Goal: Task Accomplishment & Management: Complete application form

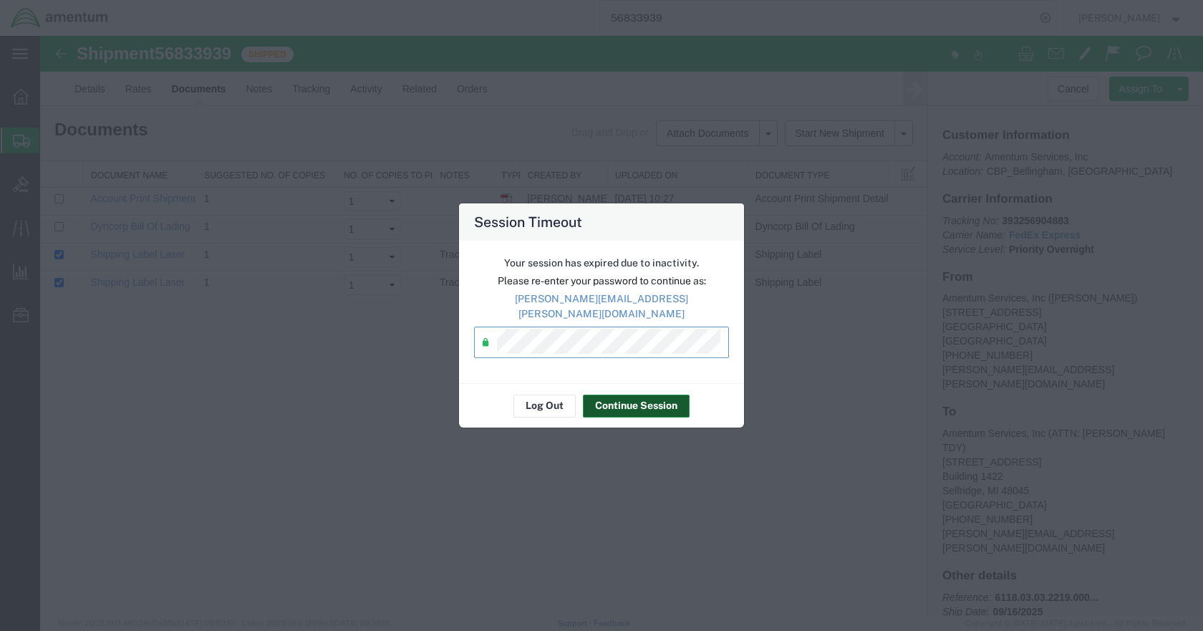
click at [624, 406] on button "Continue Session" at bounding box center [636, 405] width 107 height 23
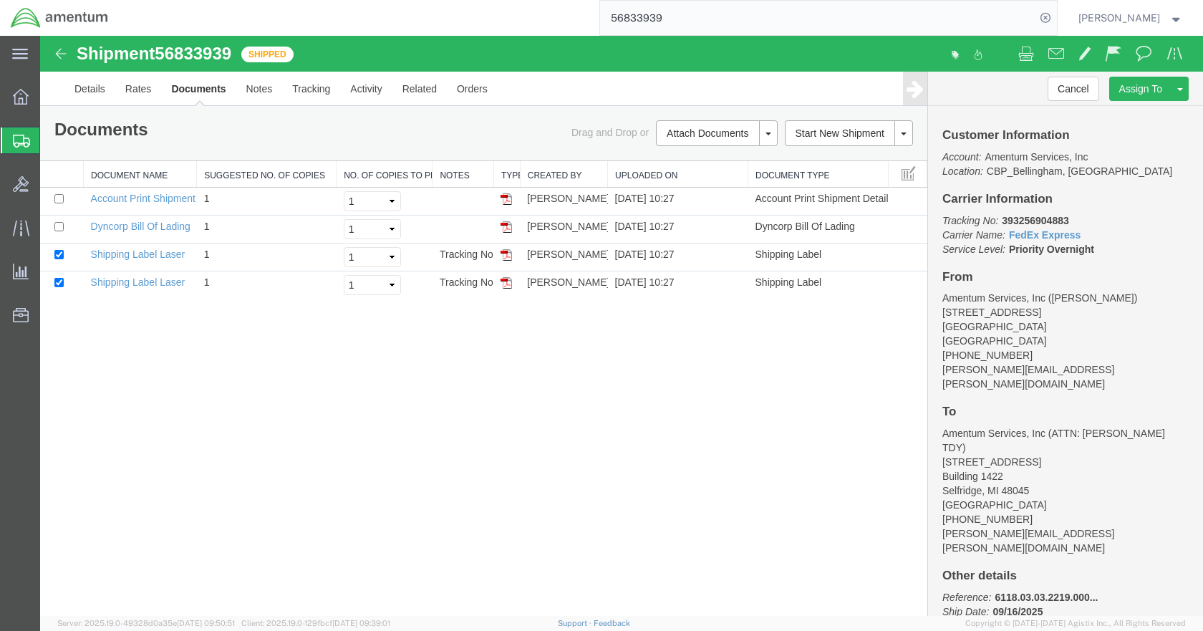
click at [0, 0] on span "Create Shipment" at bounding box center [0, 0] width 0 height 0
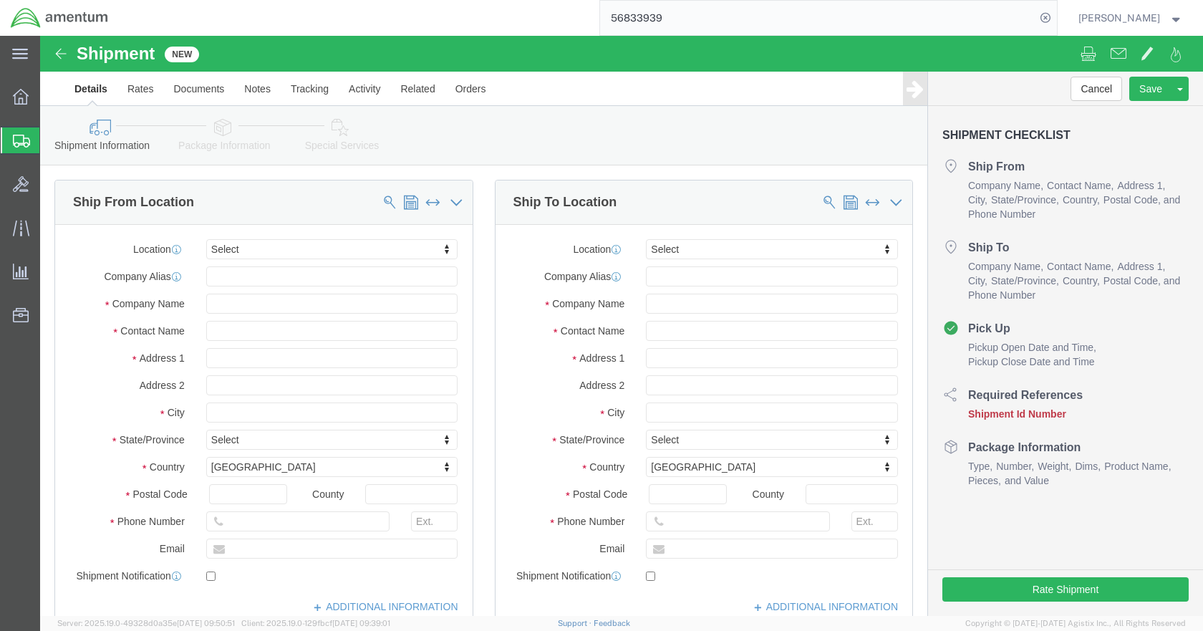
select select
click input "text"
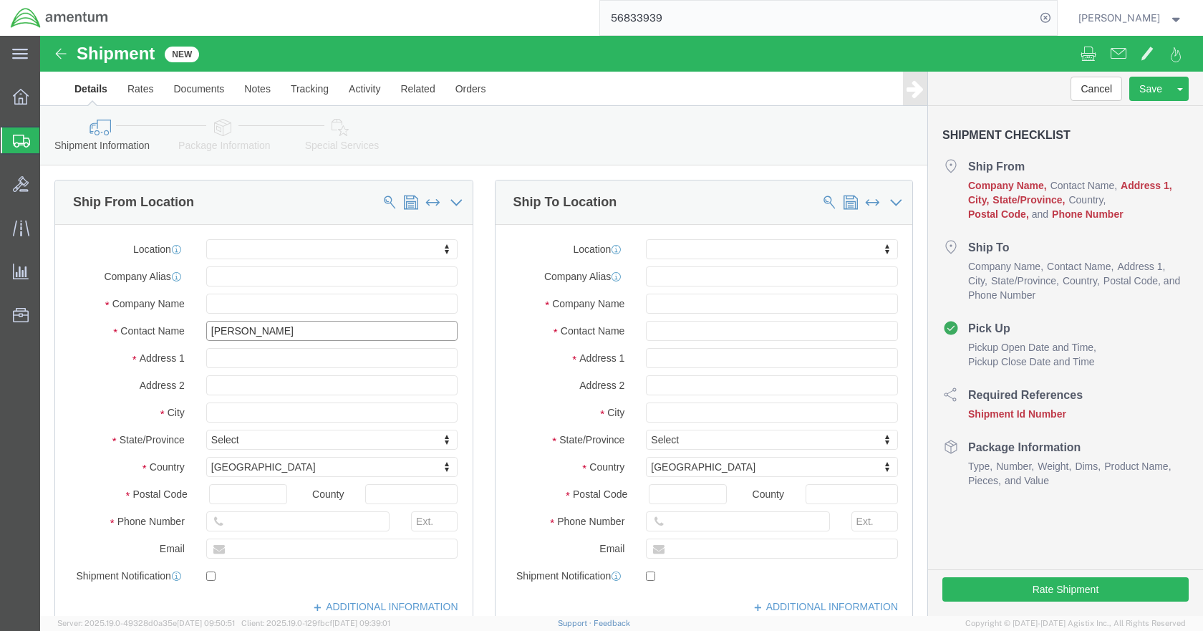
click input "[PERSON_NAME]"
type input "[PERSON_NAME]"
click p "- Amentum Services, Inc - ([PERSON_NAME]) [STREET_ADDRESS]"
select select
type input "[STREET_ADDRESS]"
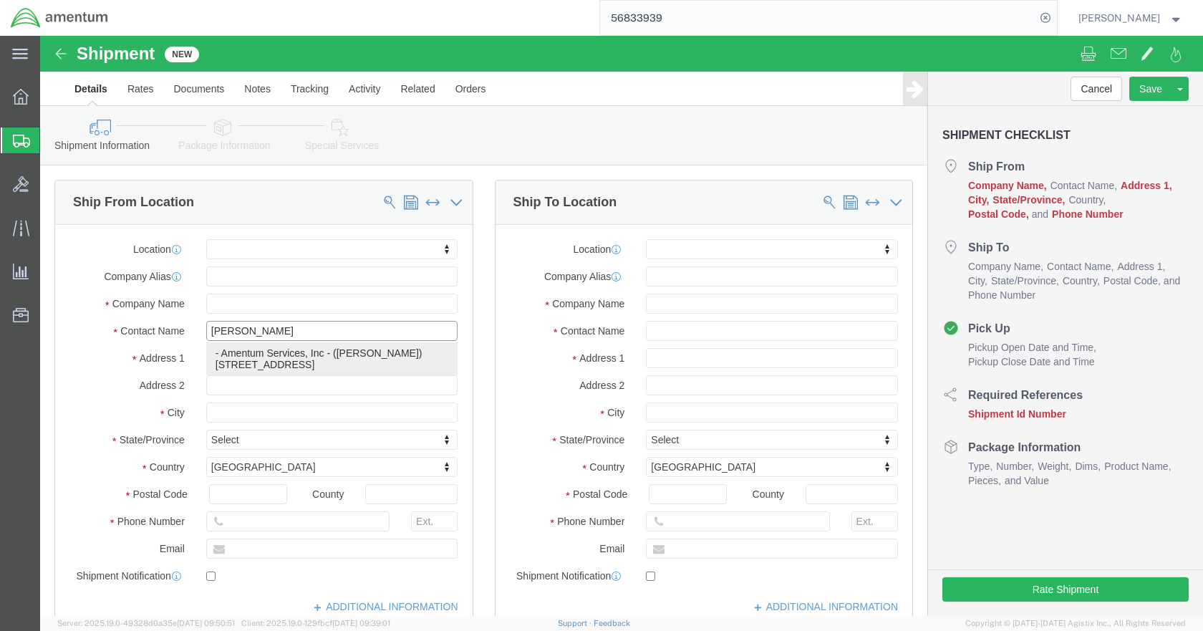
type input "Building 1422"
type input "48045"
type input "Amentum Services, Inc"
type input "[PERSON_NAME]"
type input "Selfridge"
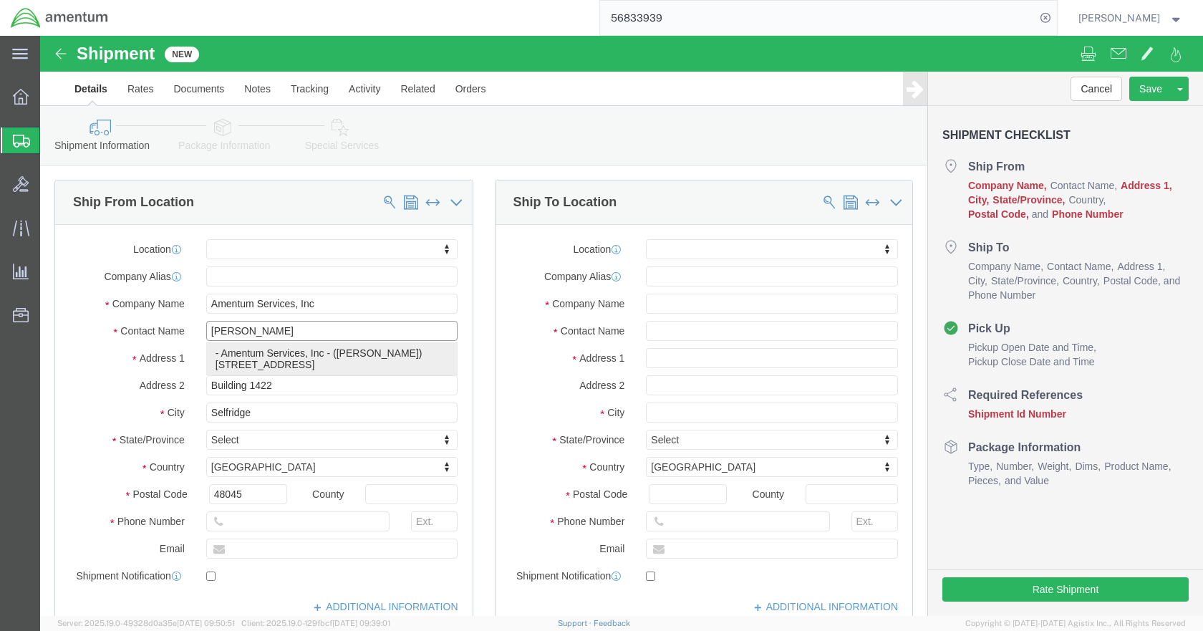
select select "MI"
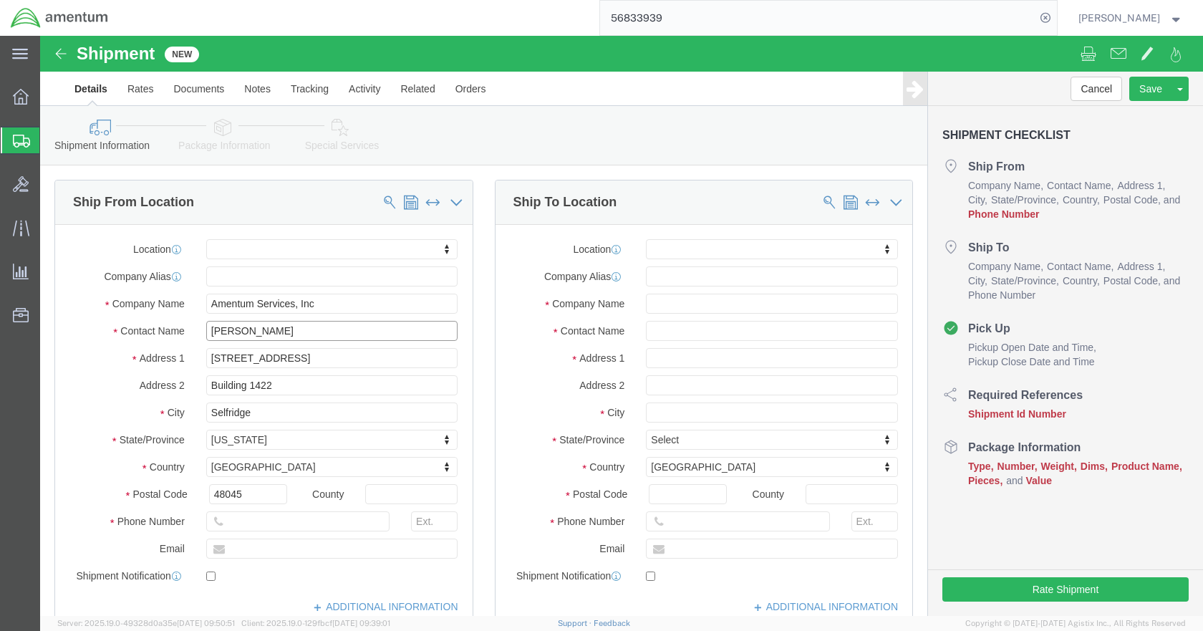
type input "[PERSON_NAME]"
click input "text"
type input "5869542217"
click input "text"
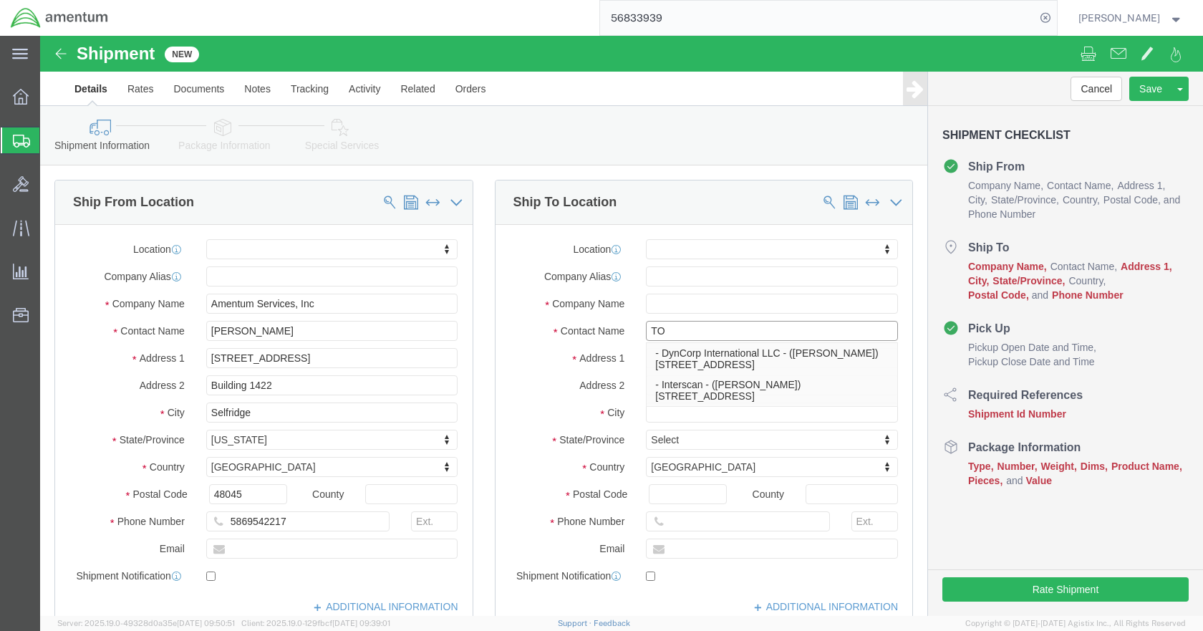
type input "T"
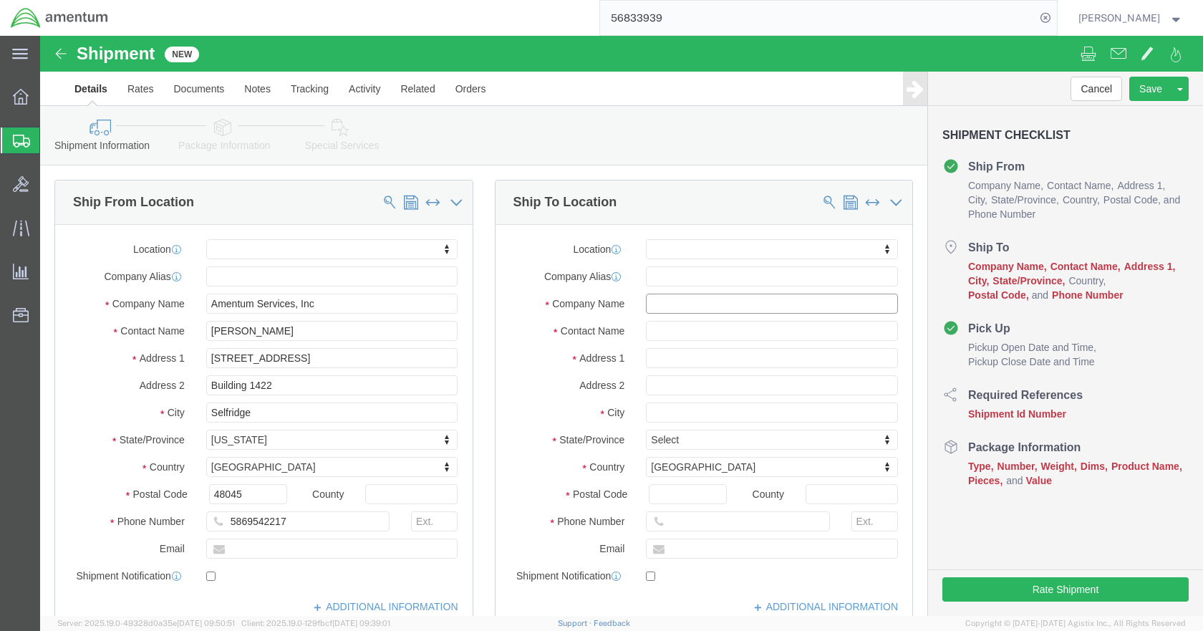
click input "text"
type input "2700 INTERNATIONAL DR"
select select
click input "text"
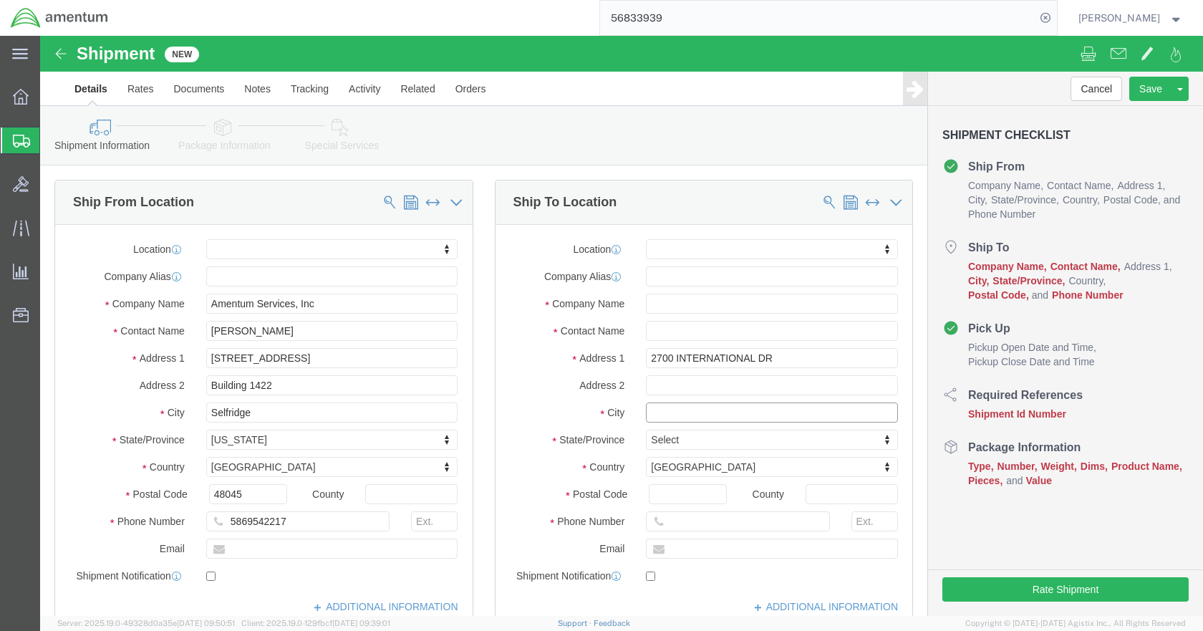
click input "text"
type input "[GEOGRAPHIC_DATA]"
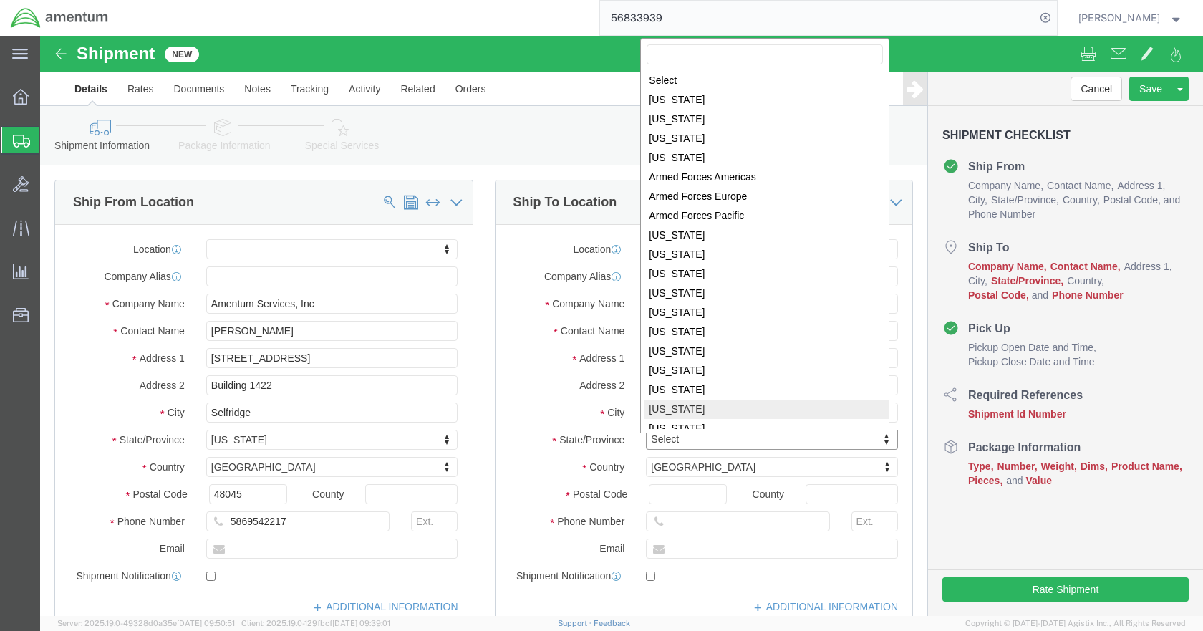
scroll to position [2, 0]
select select
select select "IL"
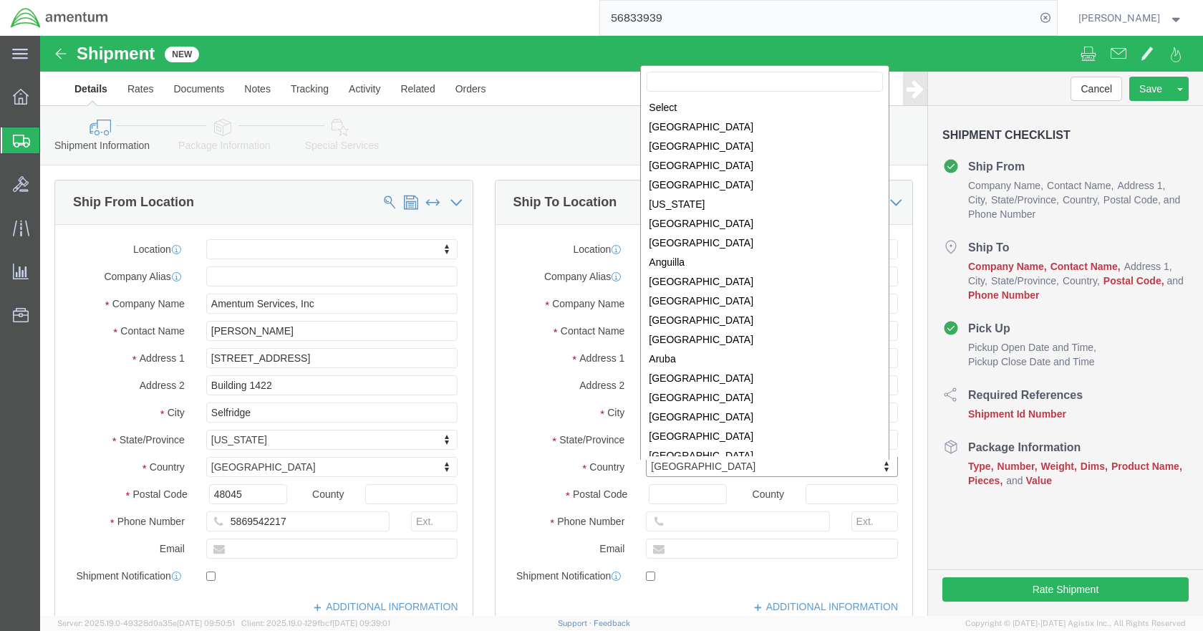
scroll to position [4351, 0]
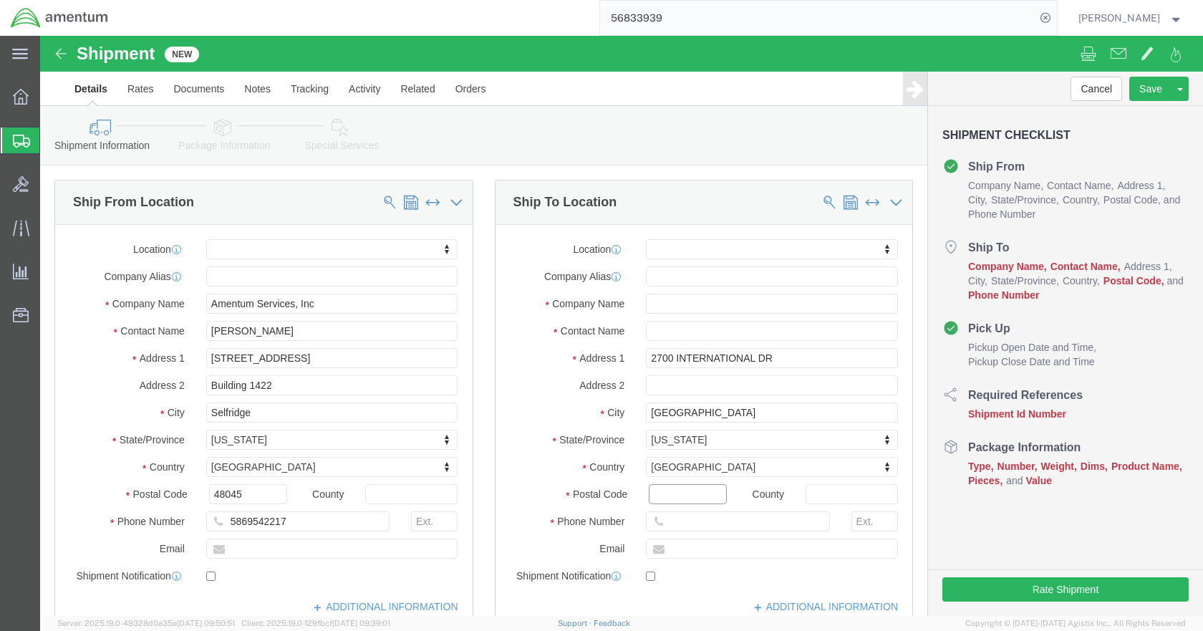
click input "Postal Code"
type input "60185"
select select
click input "text"
type input "5869543186"
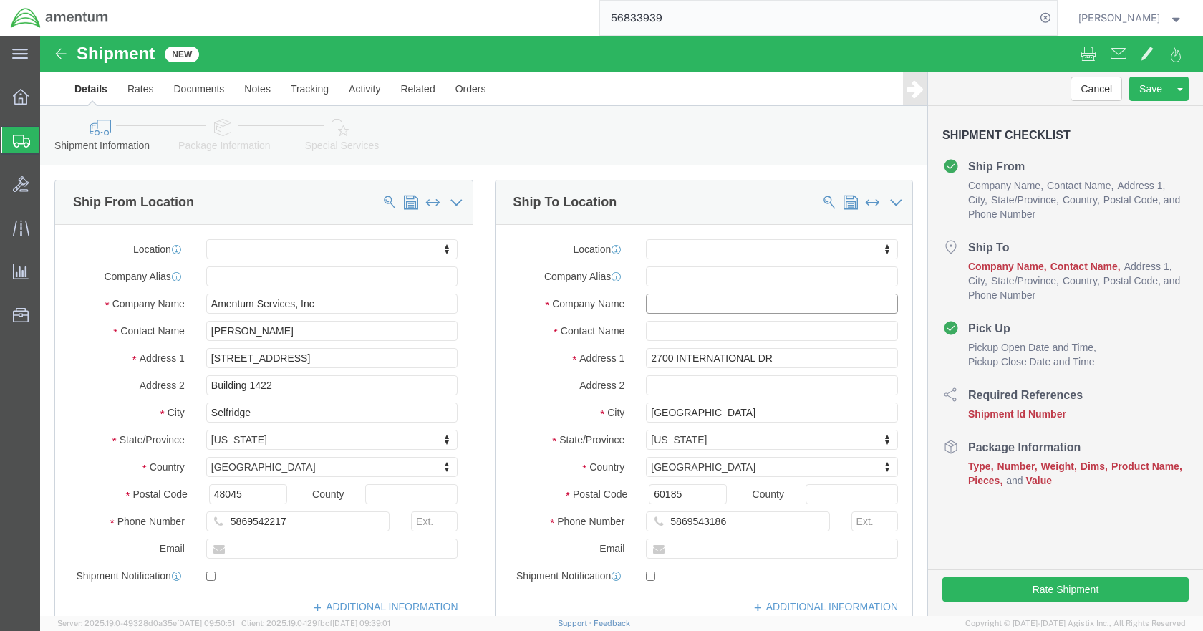
click input "text"
click input "DUP[AGE"
click input "DUPAGE"
type input "DUPAGE FBO"
click input "text"
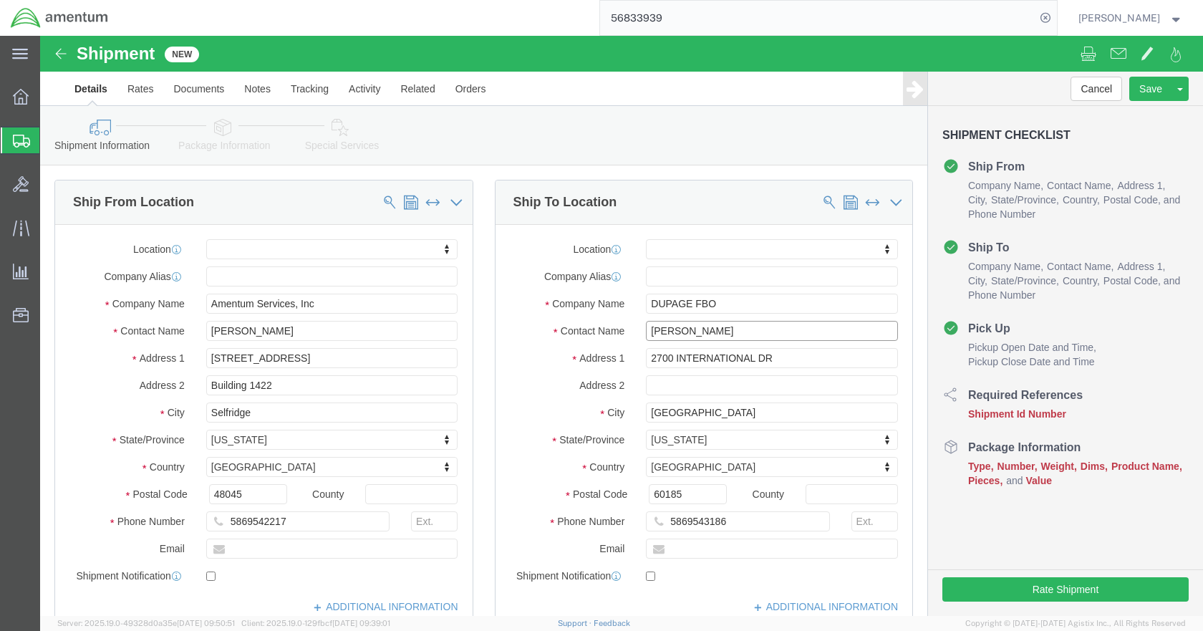
type input "[PERSON_NAME]"
click input "text"
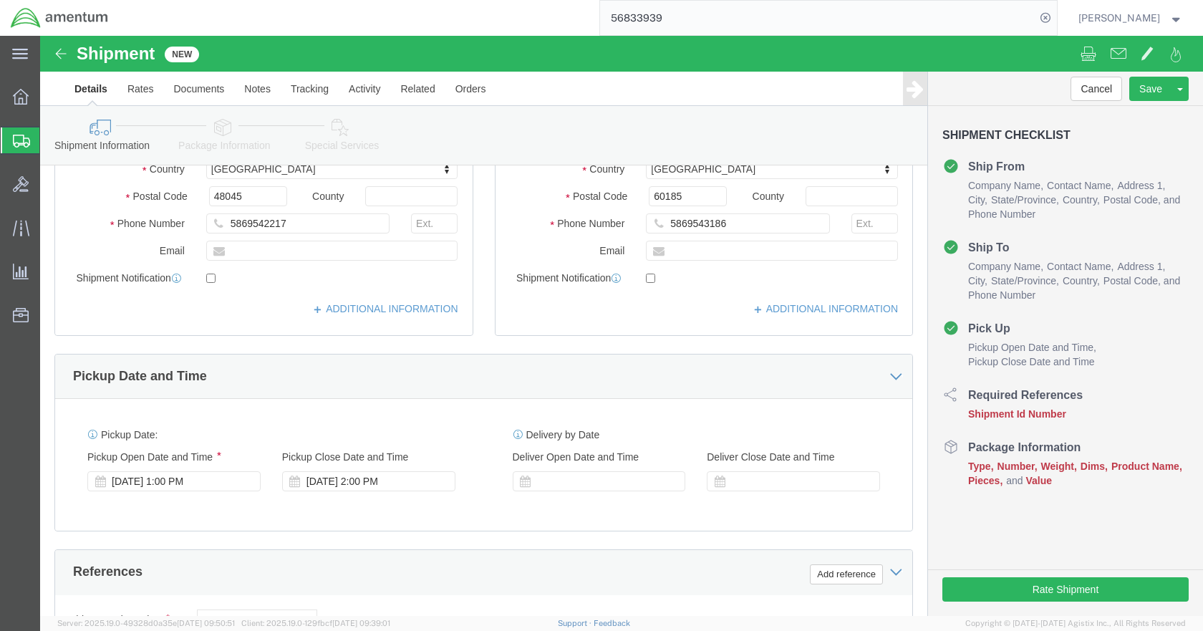
scroll to position [430, 0]
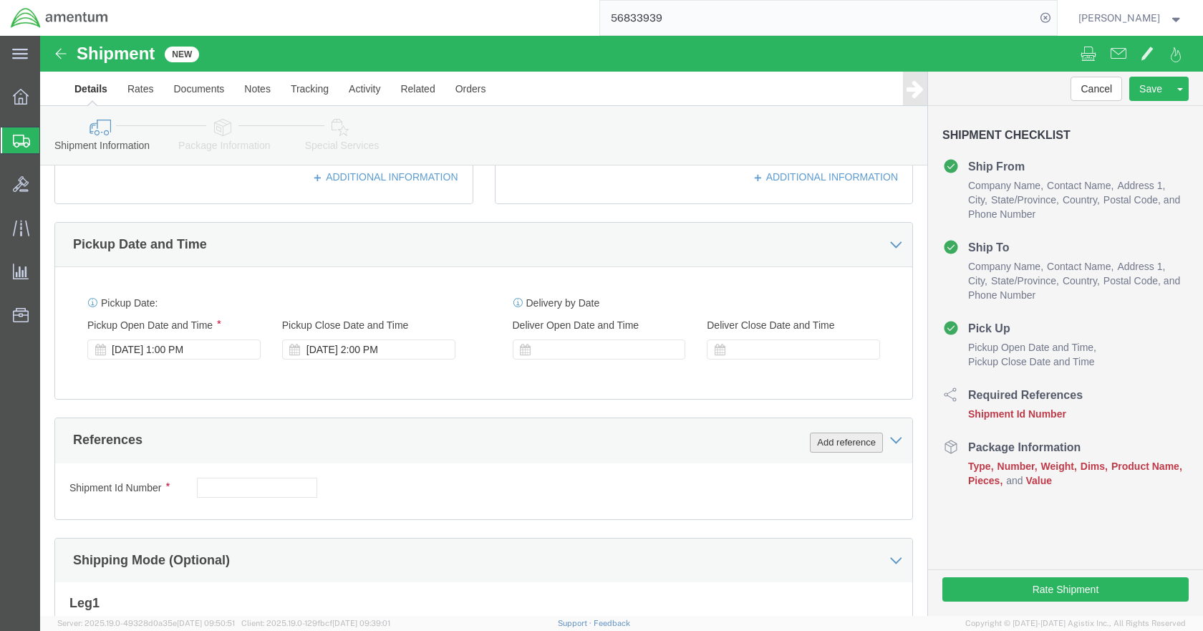
click button "Add reference"
click input "text"
type input "FLIGHT LOGS"
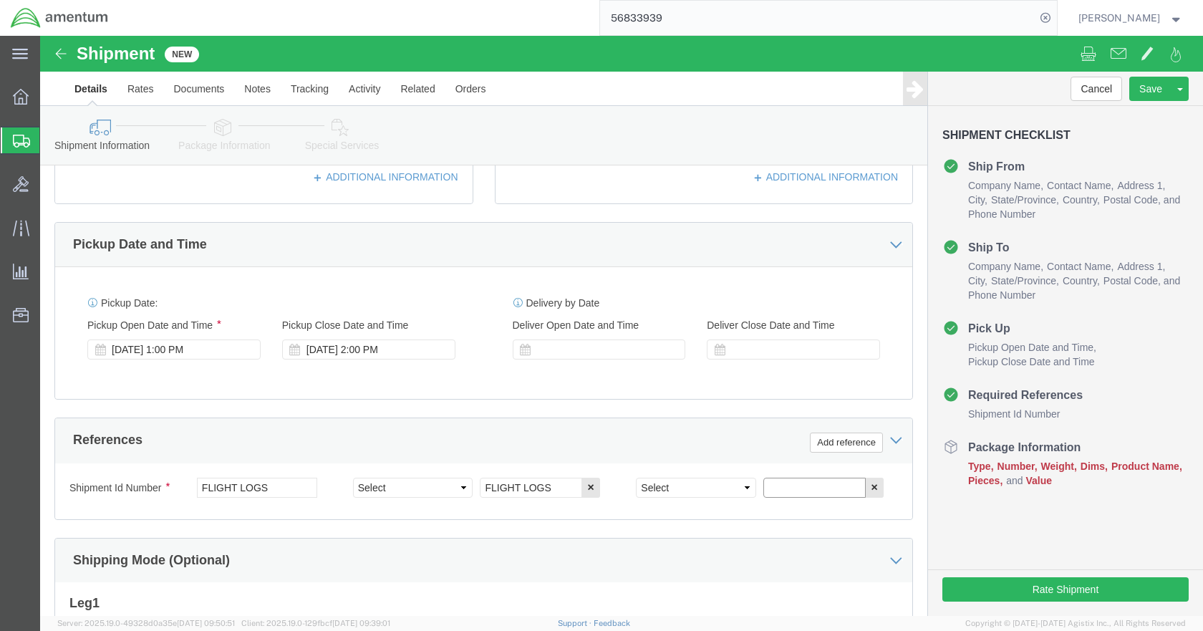
click input "text"
type input "CBP"
click button "Add reference"
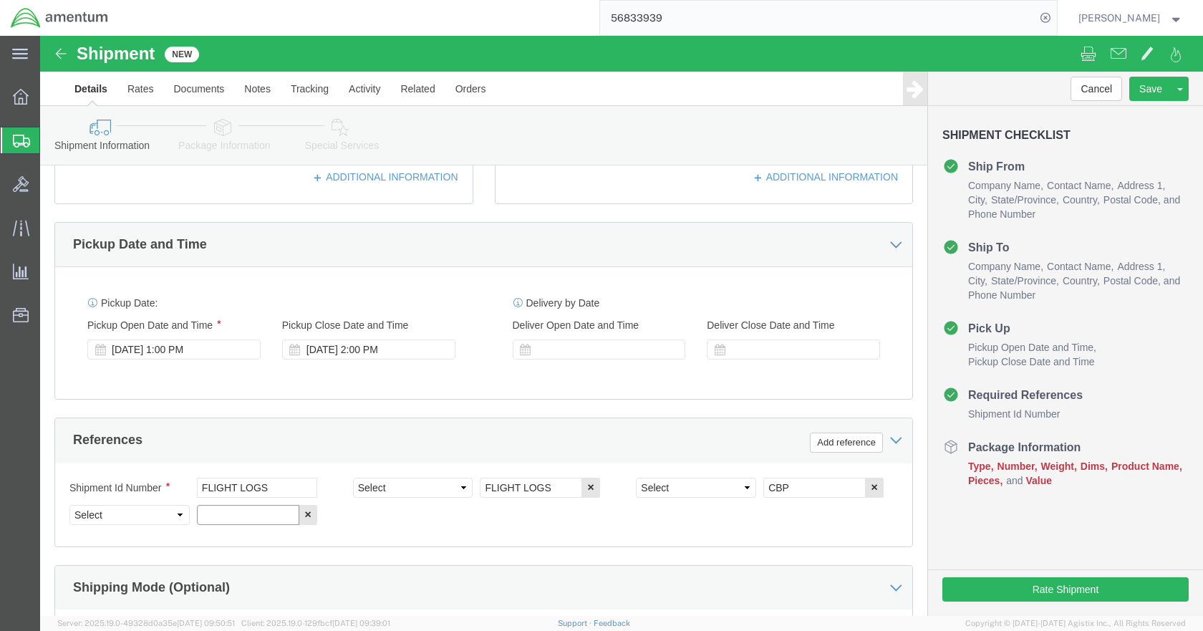
click input "text"
type input "6118.03.03.2219.000.DTM.0000"
click select "Select Account Type Activity ID Airline Appointment Number ASN Batch Request # …"
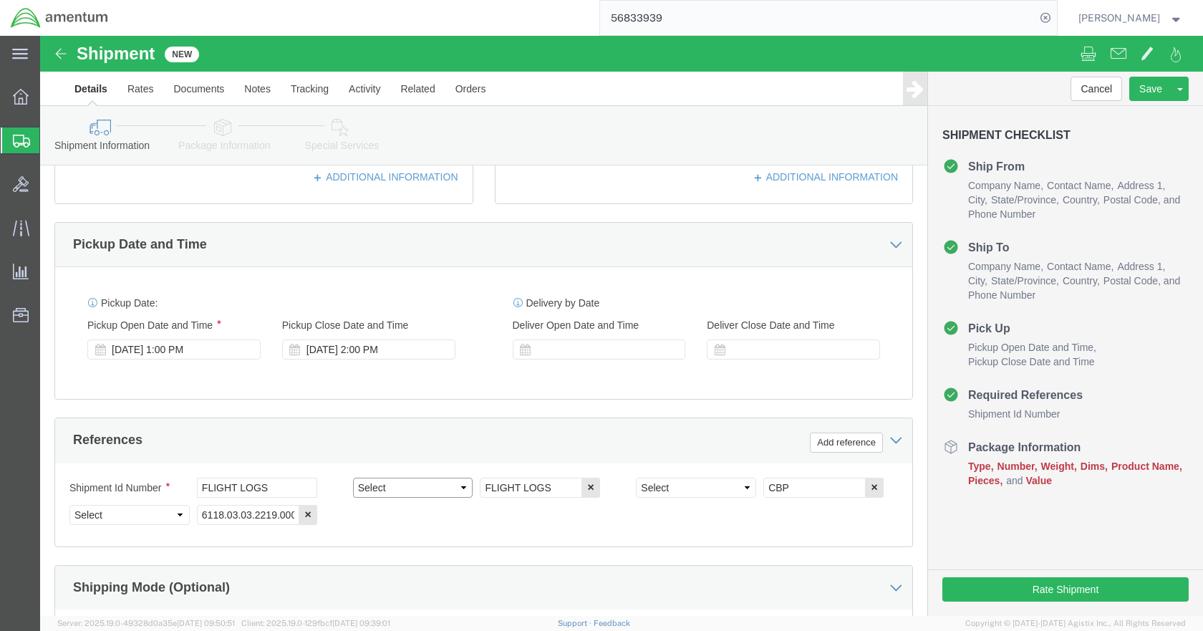
select select "CUSTREF"
click select "Select Account Type Activity ID Airline Appointment Number ASN Batch Request # …"
select select "DEPT"
click select "Select Account Type Activity ID Airline Appointment Number ASN Batch Request # …"
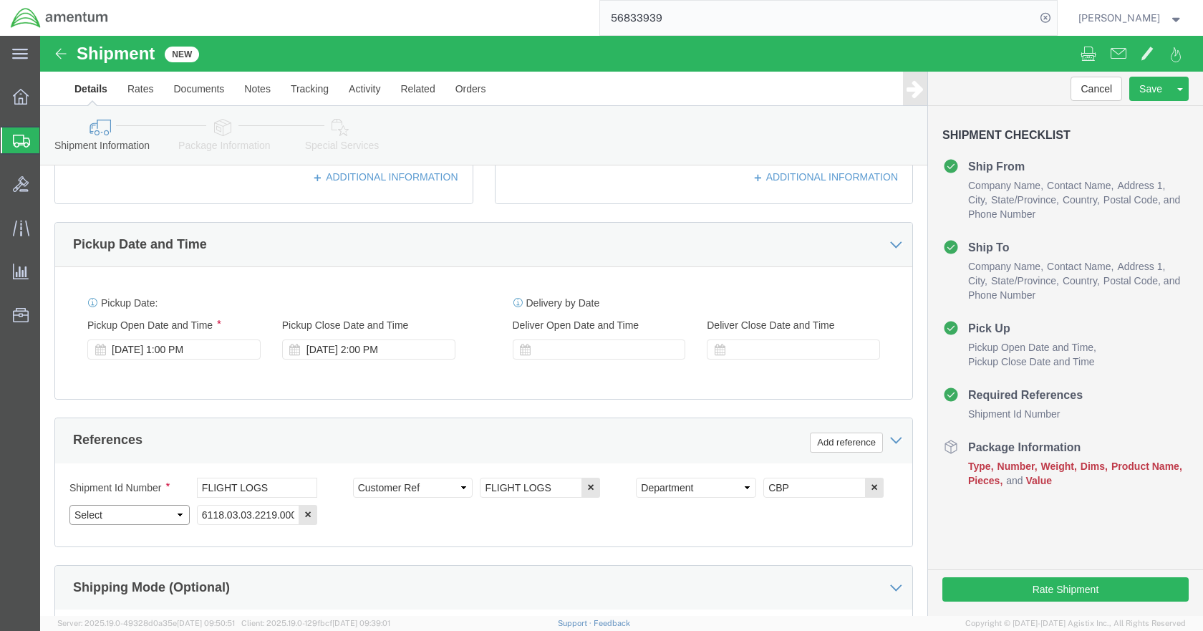
click select "Select Account Type Activity ID Airline Appointment Number ASN Batch Request # …"
select select "PROJNUM"
click select "Select Account Type Activity ID Airline Appointment Number ASN Batch Request # …"
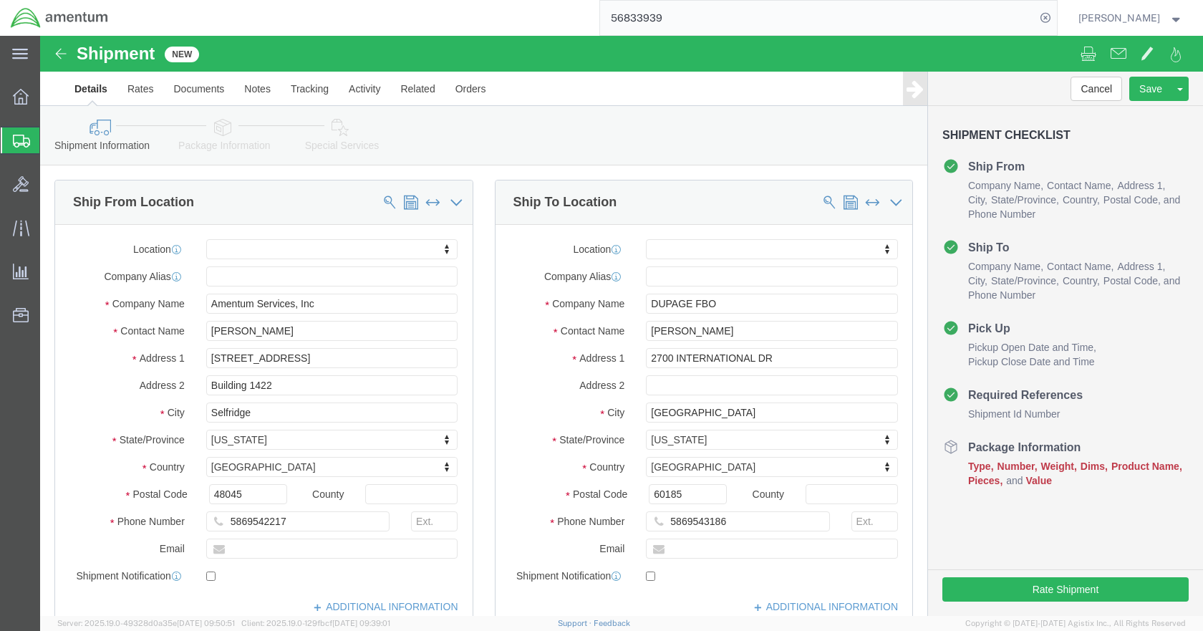
click icon
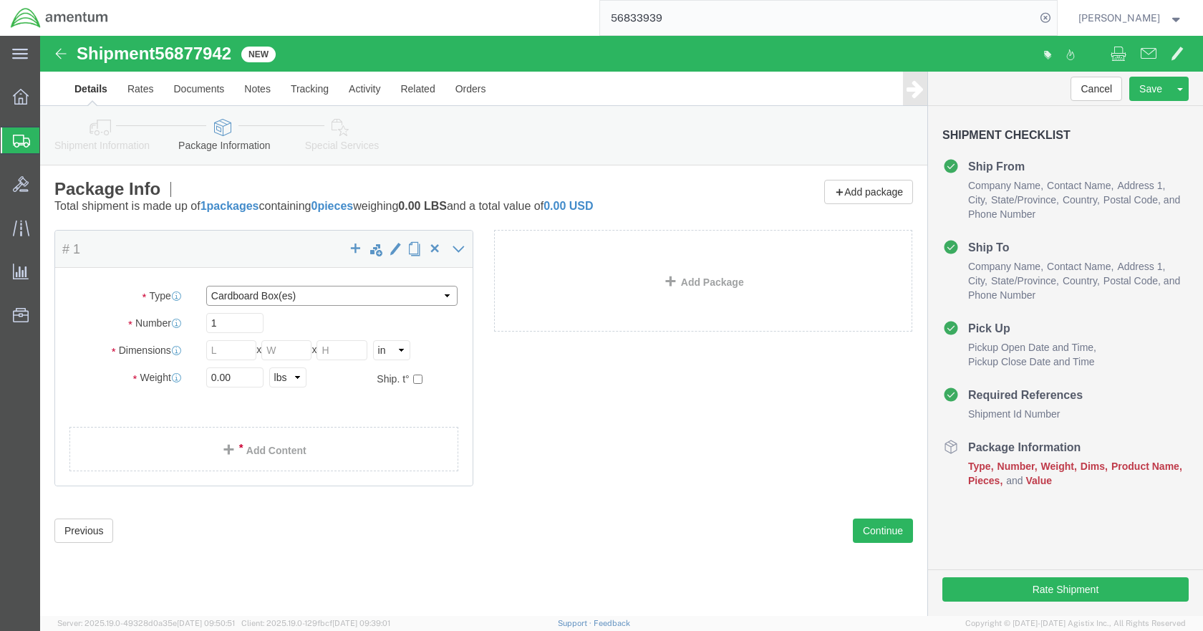
click select "Select BCK Boxes Bale(s) Basket(s) Bolt(s) Bottle(s) Buckets Bulk Bundle(s) Can…"
select select "SBX"
click select "Select BCK Boxes Bale(s) Basket(s) Bolt(s) Bottle(s) Buckets Bulk Bundle(s) Can…"
type input "12.25"
type input "11.00"
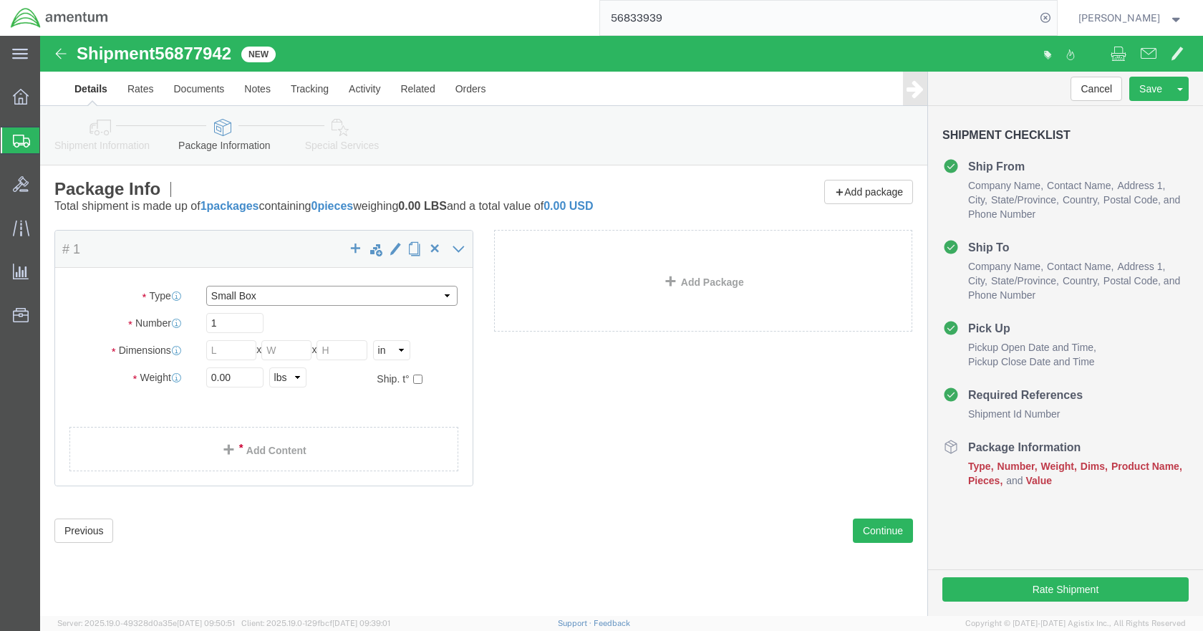
type input "1.50"
click input "0.00"
type input "4.5"
click link "Add Content"
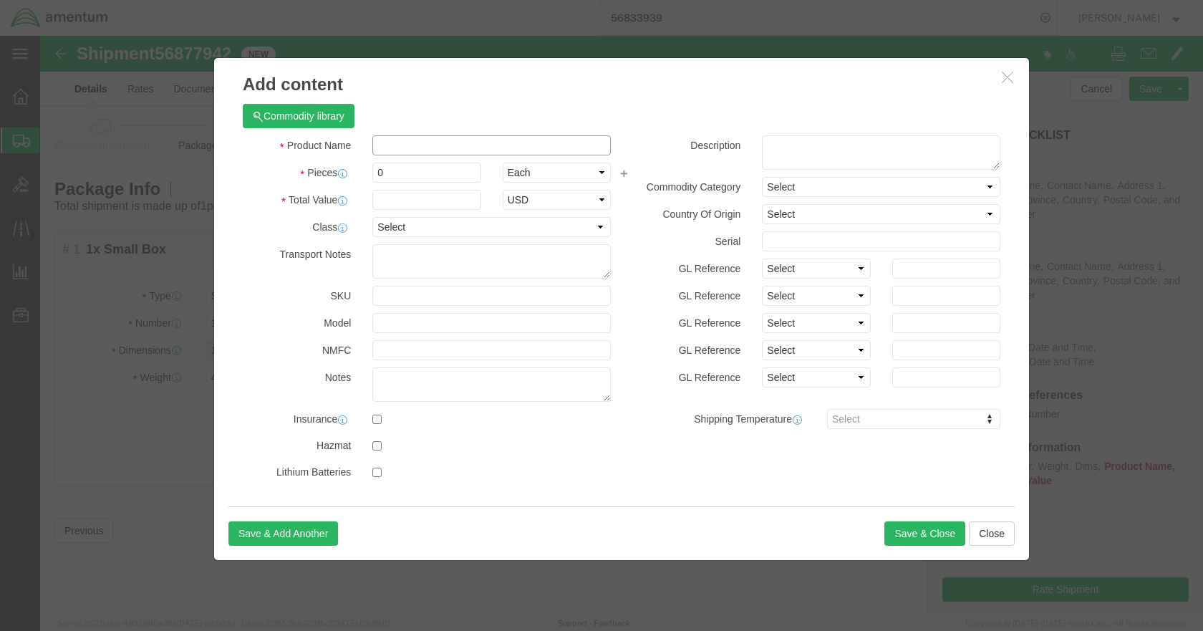
click input "text"
type input "PAPERWORK"
type input "1"
type input "100"
select select "USD"
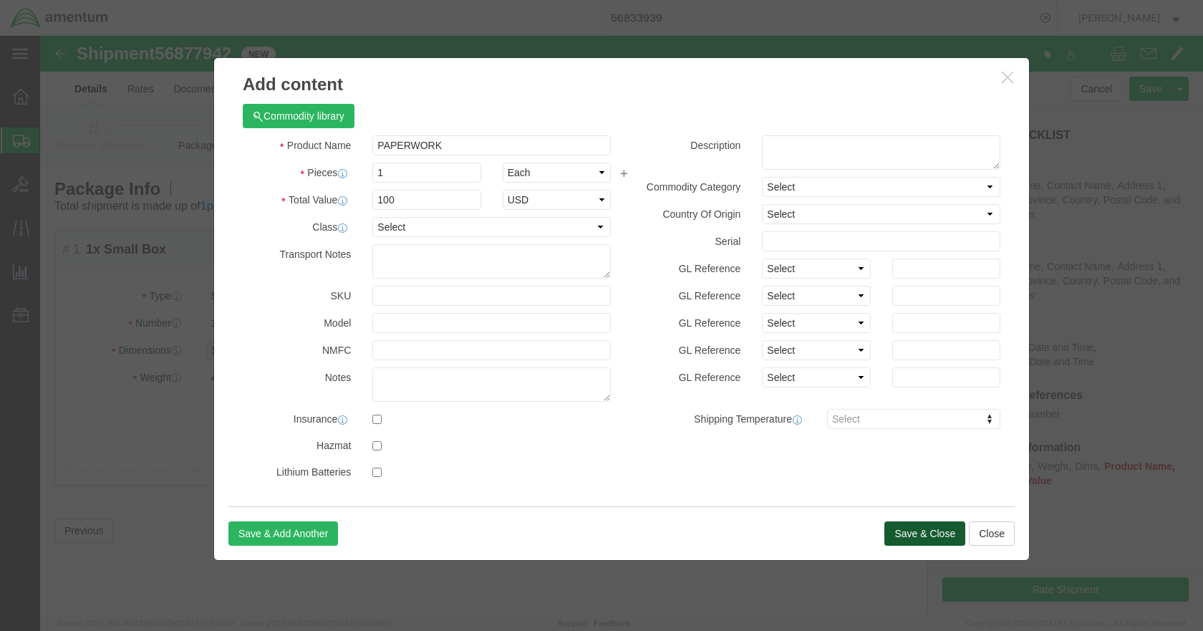
click button "Save & Close"
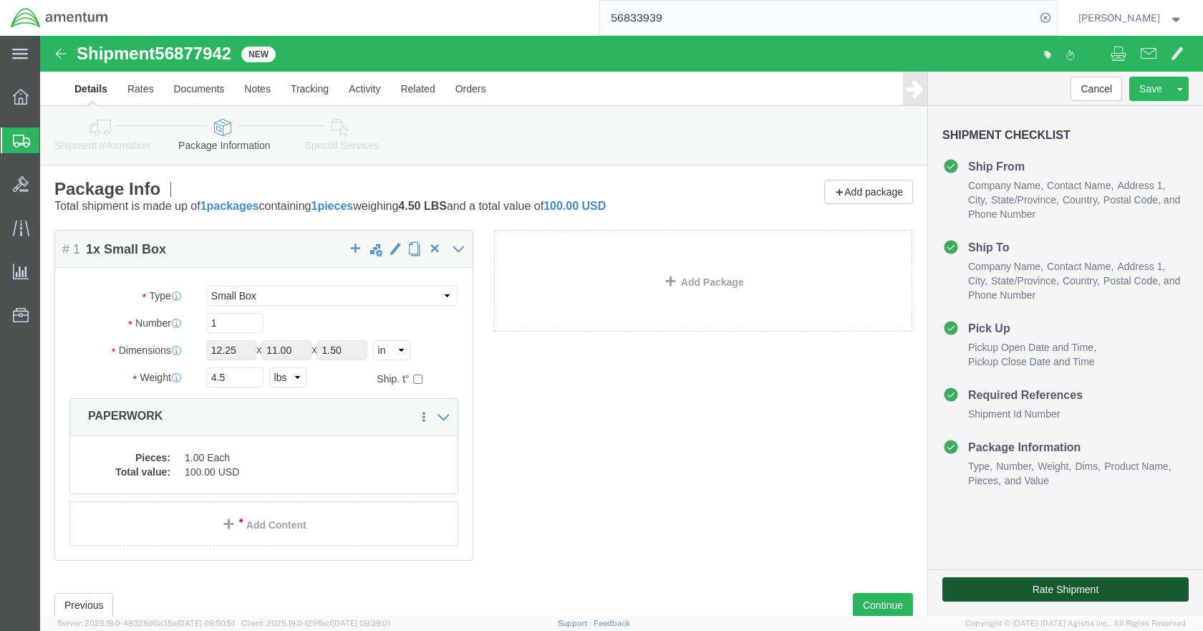
click button "Rate Shipment"
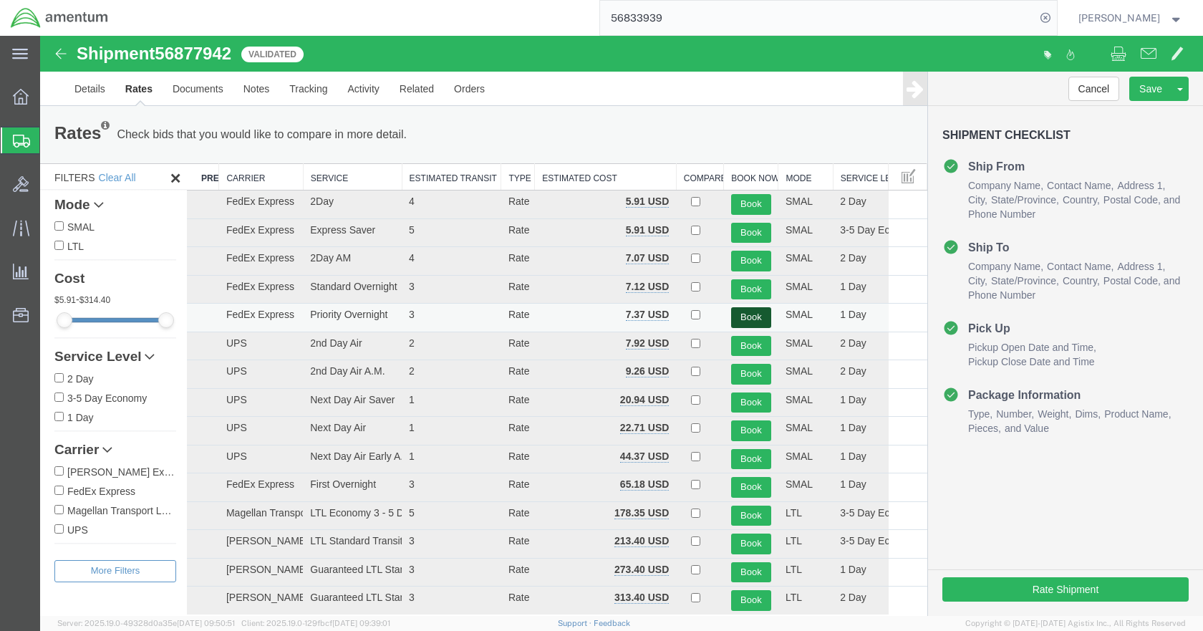
click at [742, 320] on button "Book" at bounding box center [751, 317] width 40 height 21
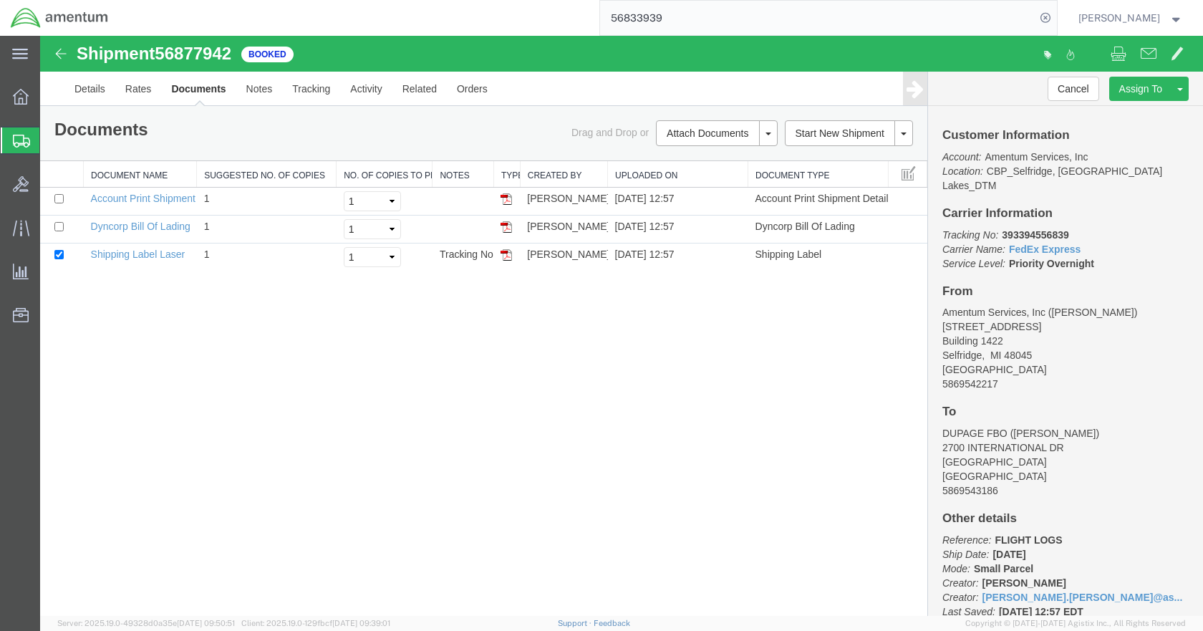
drag, startPoint x: 506, startPoint y: 253, endPoint x: 725, endPoint y: 153, distance: 240.3
click at [506, 253] on img at bounding box center [505, 254] width 11 height 11
click at [508, 231] on img at bounding box center [505, 226] width 11 height 11
click at [0, 0] on span "Create Shipment" at bounding box center [0, 0] width 0 height 0
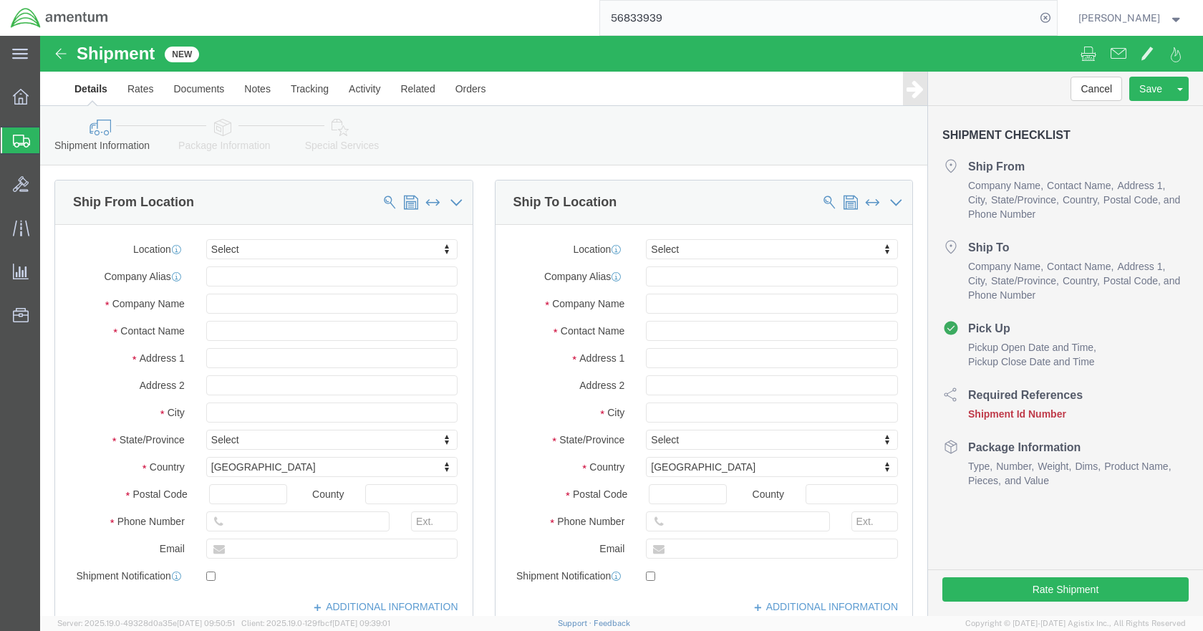
click icon
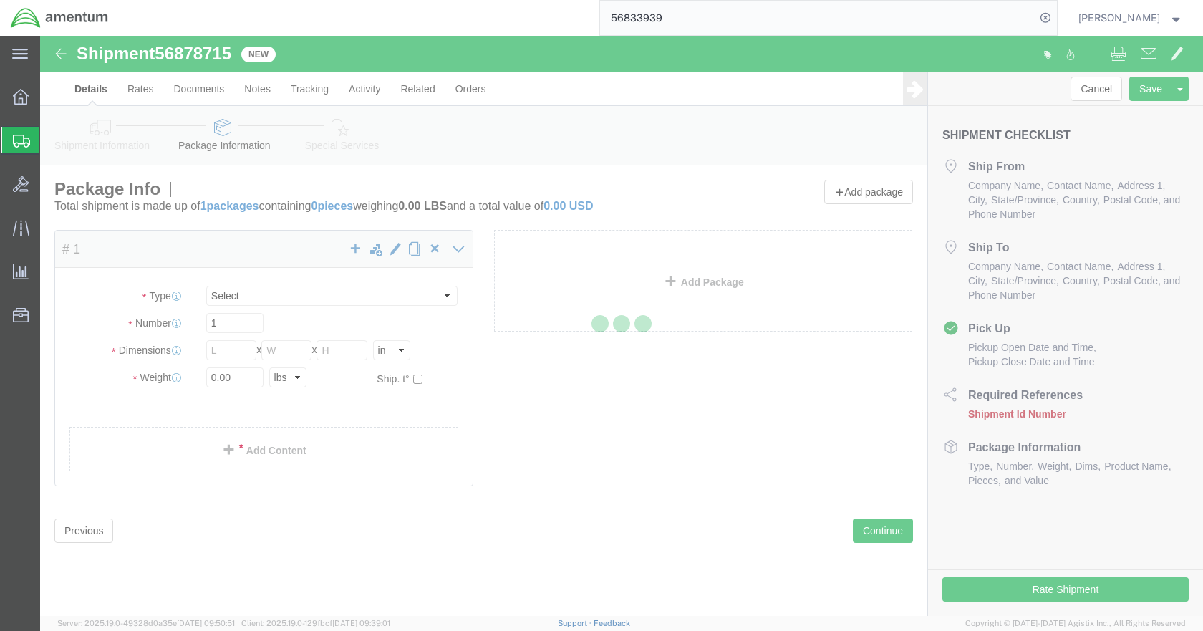
select select "CBOX"
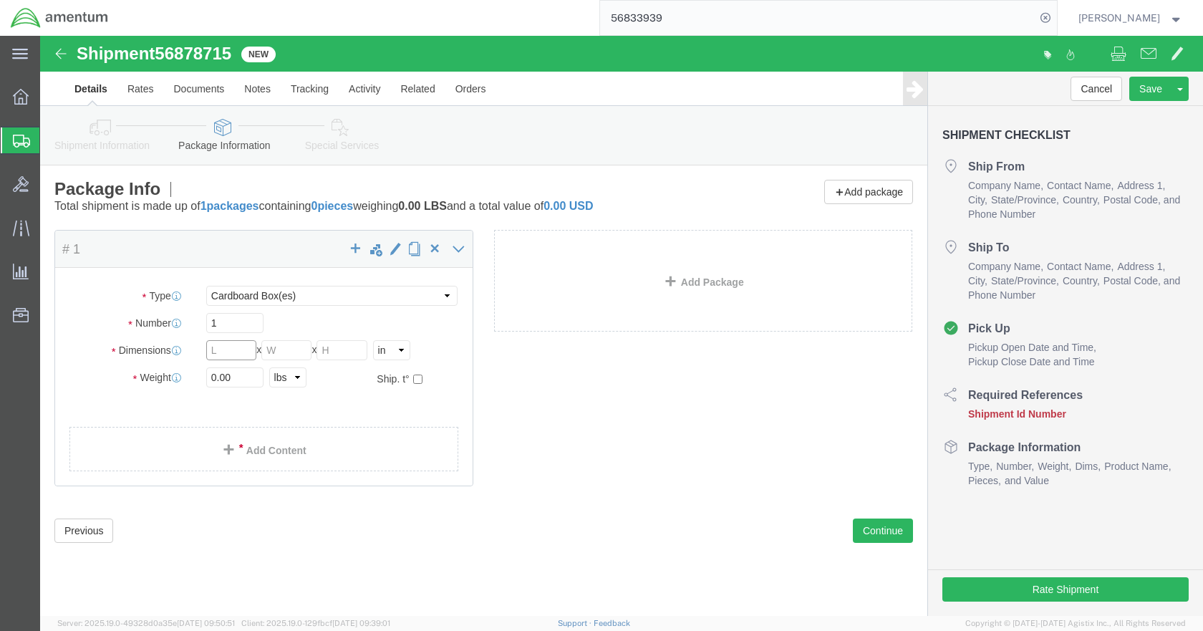
click input "text"
type input "32"
type input "7"
type input "1.5"
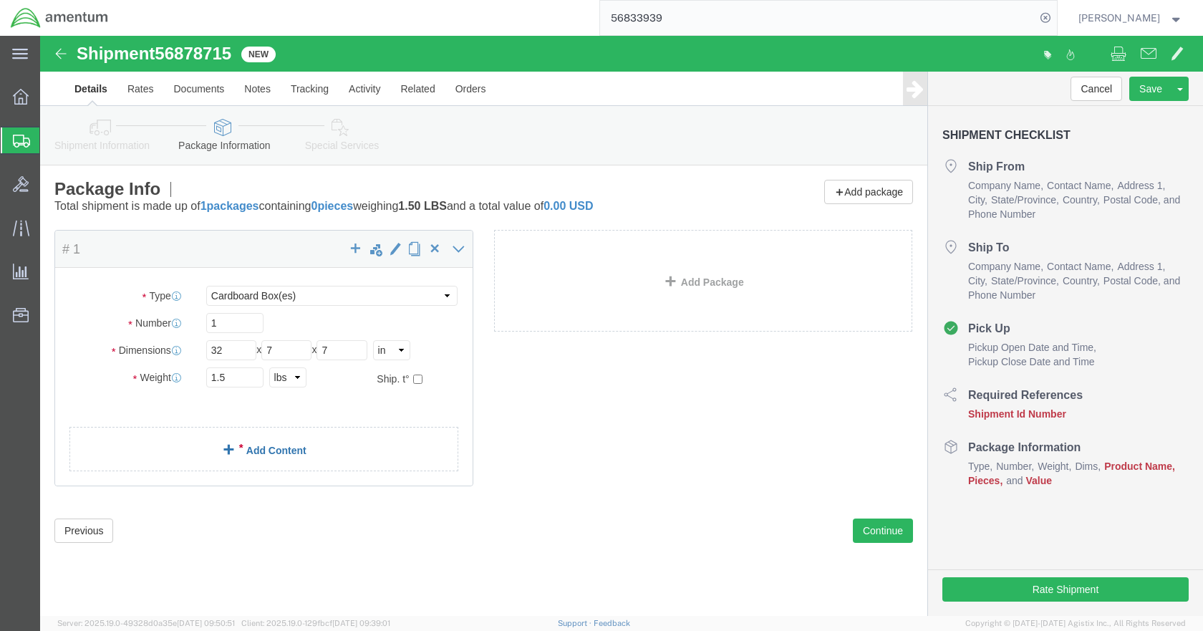
click link "Add Content"
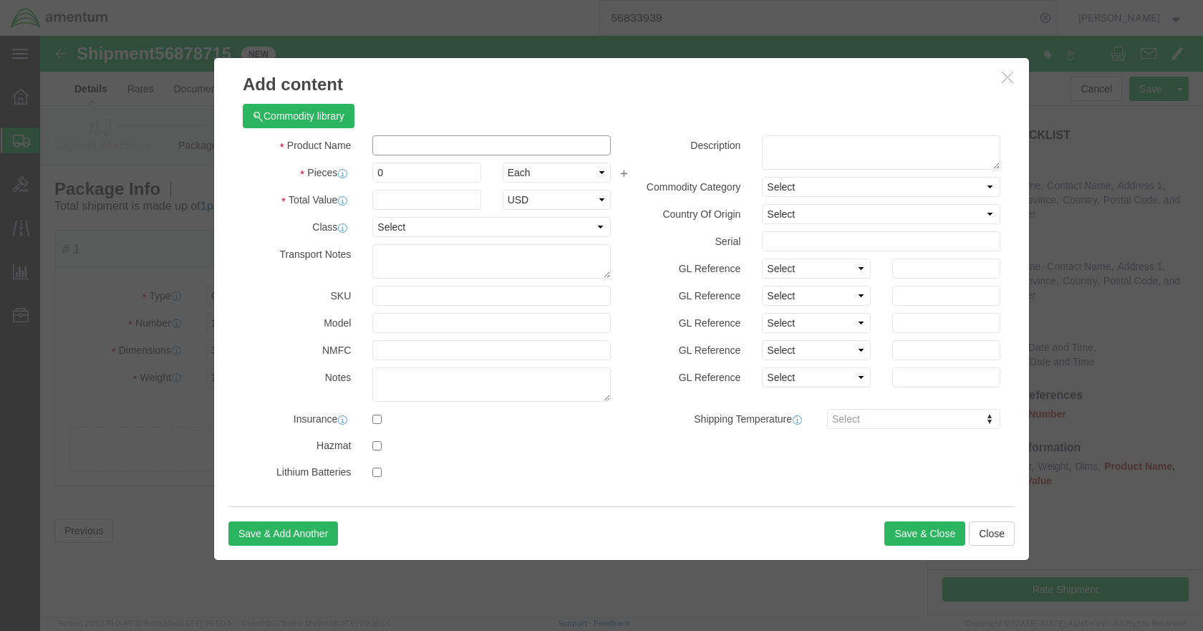
click input "text"
type input "brace strut"
click input "0"
type input "1"
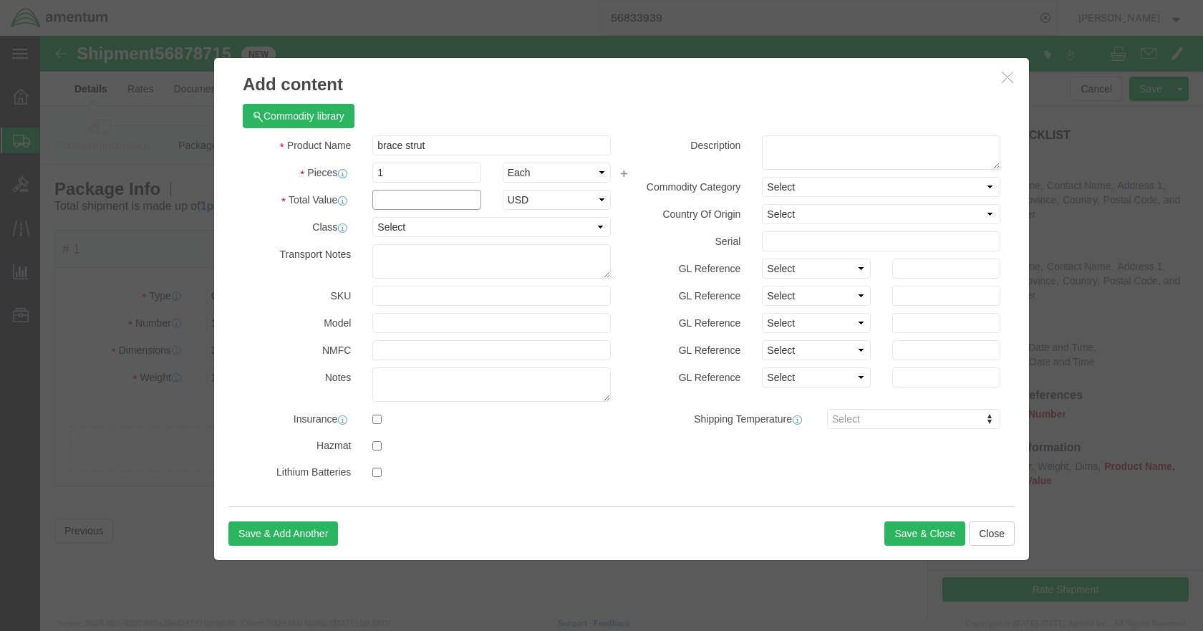
click input "text"
type input "200"
select select "USD"
click button "Save & Close"
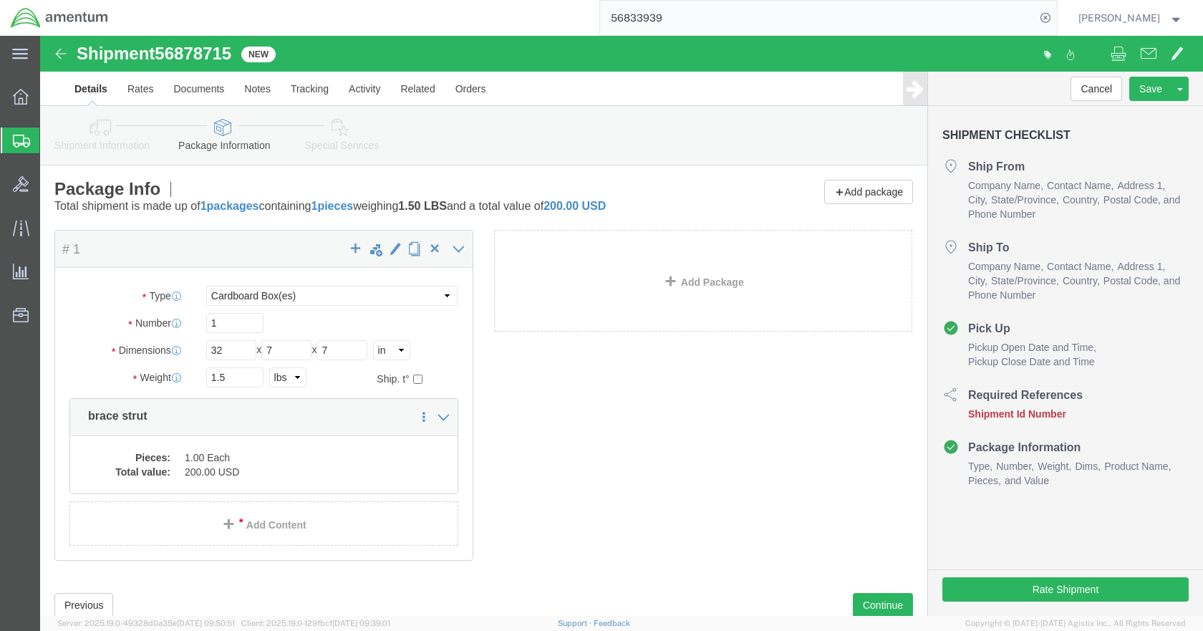
click icon
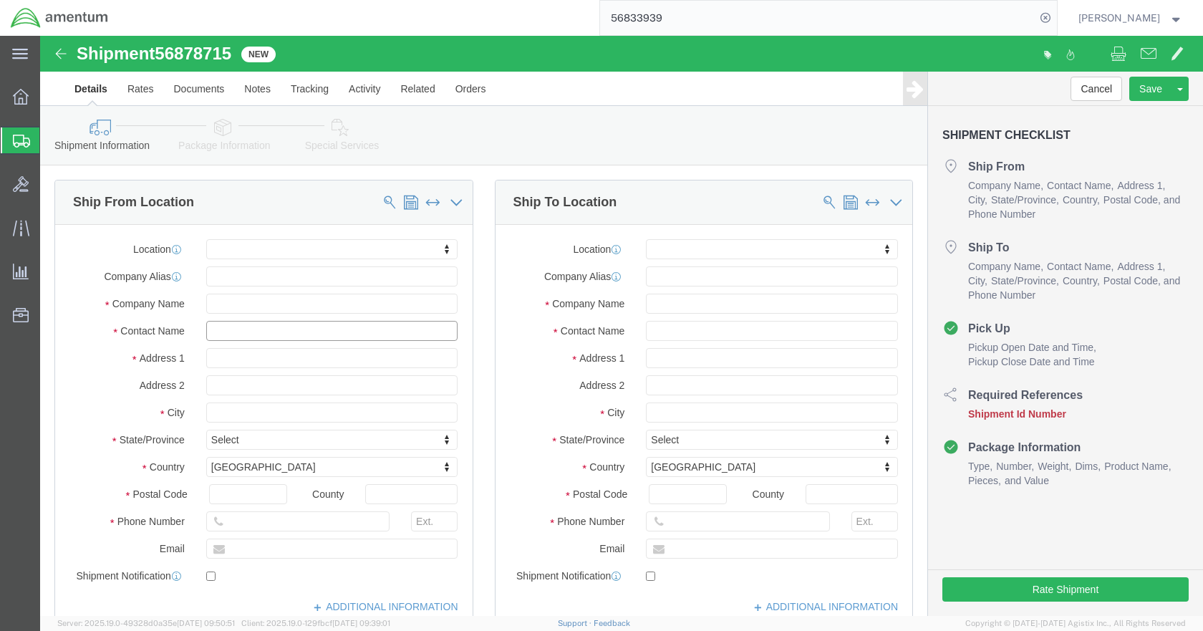
click input "text"
type input "[PERSON_NAME]"
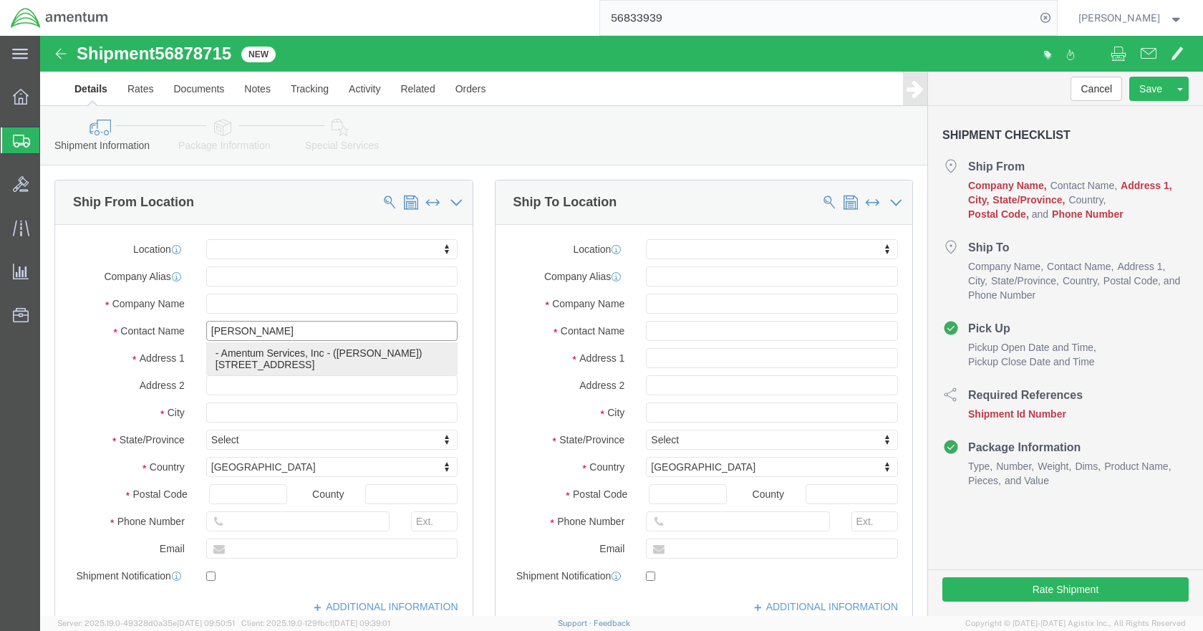
click p "- Amentum Services, Inc - ([PERSON_NAME]) [STREET_ADDRESS]"
select select
type input "[STREET_ADDRESS]"
type input "Building 1422"
type input "48045"
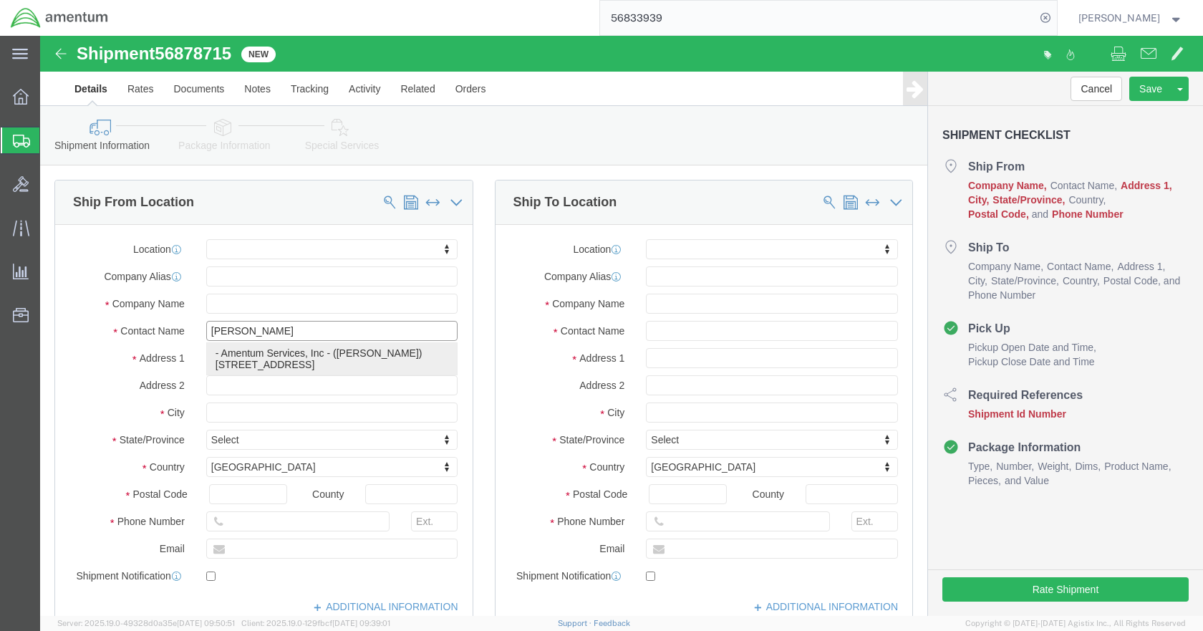
type input "Amentum Services, Inc"
type input "[PERSON_NAME]"
type input "Selfridge"
select select "MI"
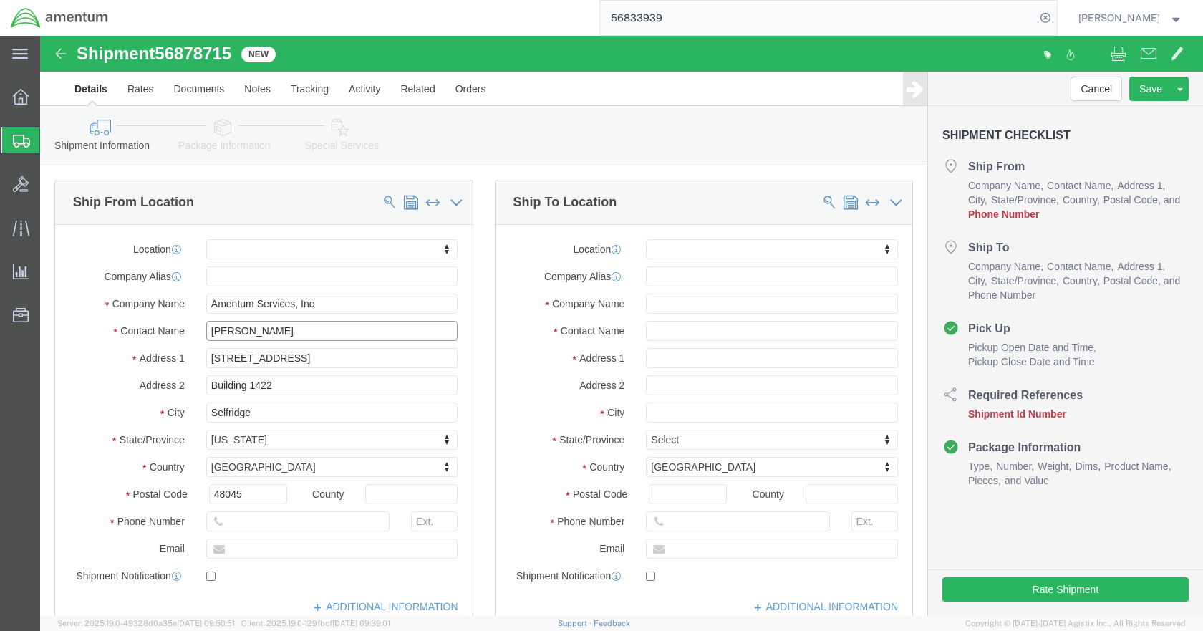
type input "[PERSON_NAME]"
click input "text"
type input "5869542217"
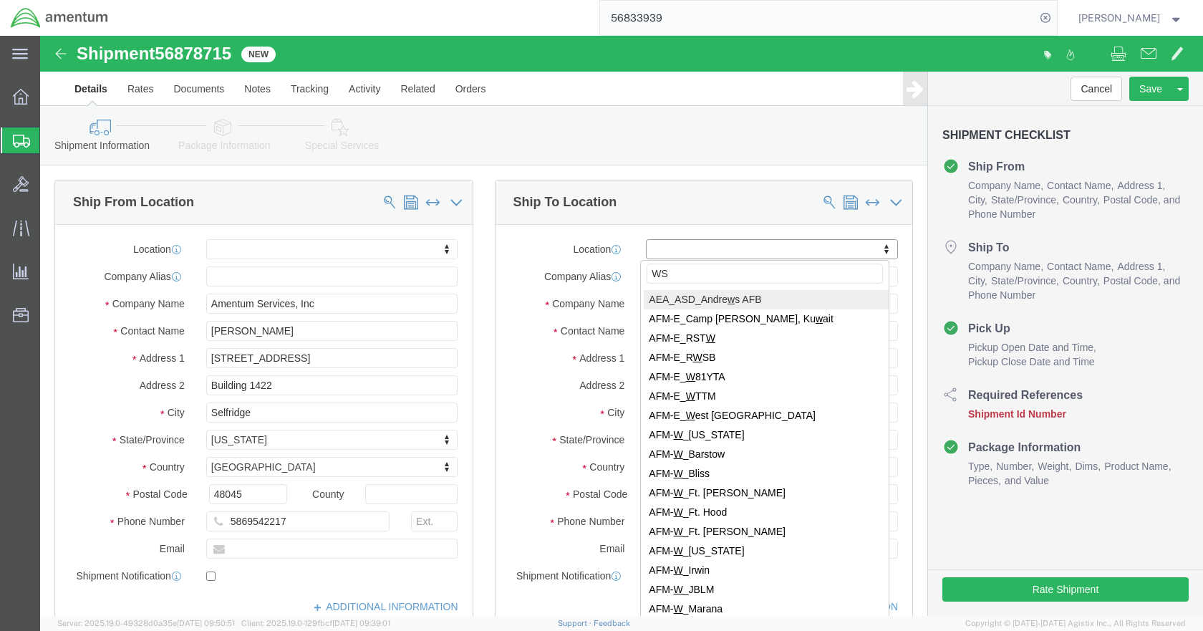
type input "WST"
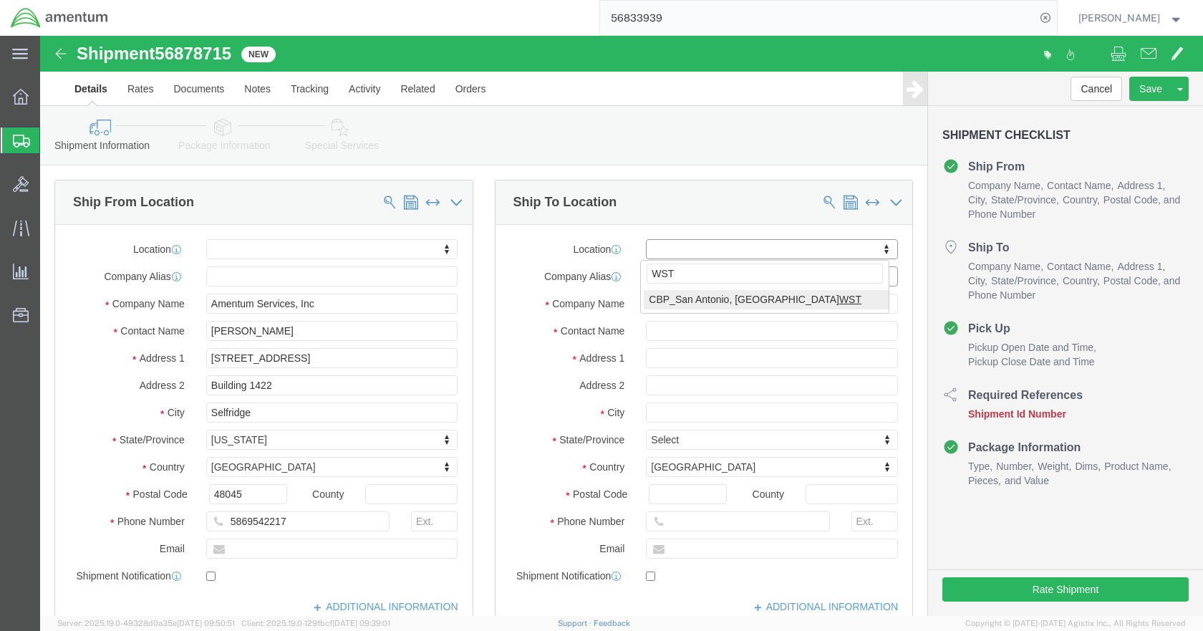
select select "49945"
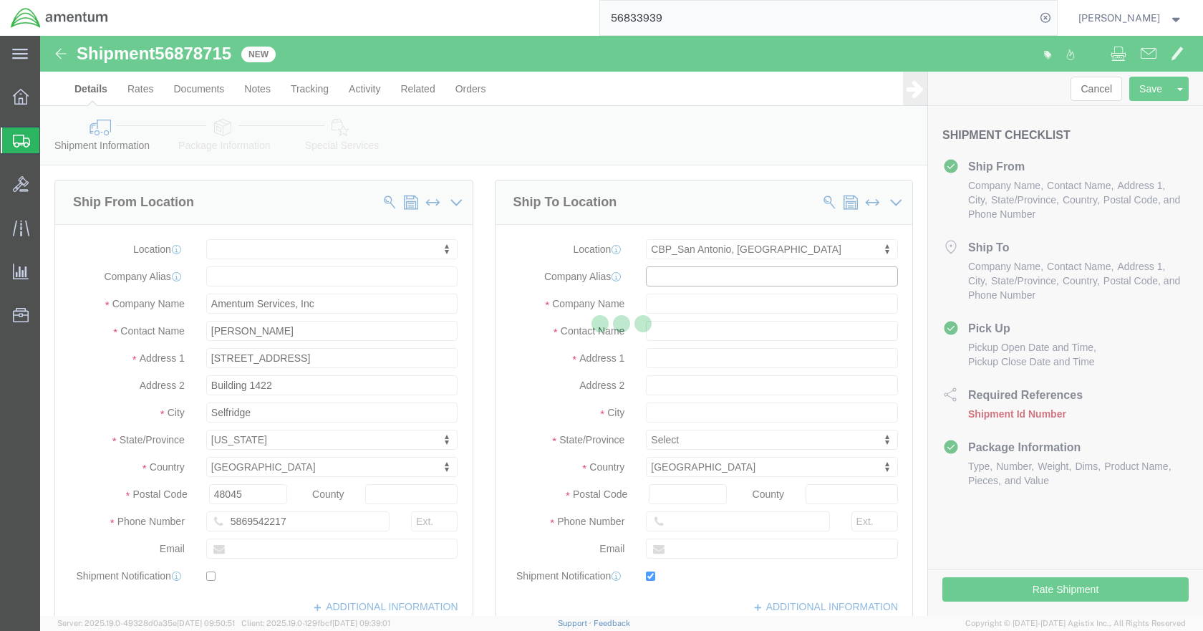
type input "[STREET_ADDRESS][PERSON_NAME]"
type input "Bldg. #2"
type input "78216"
type input "[PHONE_NUMBER]"
type input "[PERSON_NAME][EMAIL_ADDRESS][PERSON_NAME][DOMAIN_NAME]"
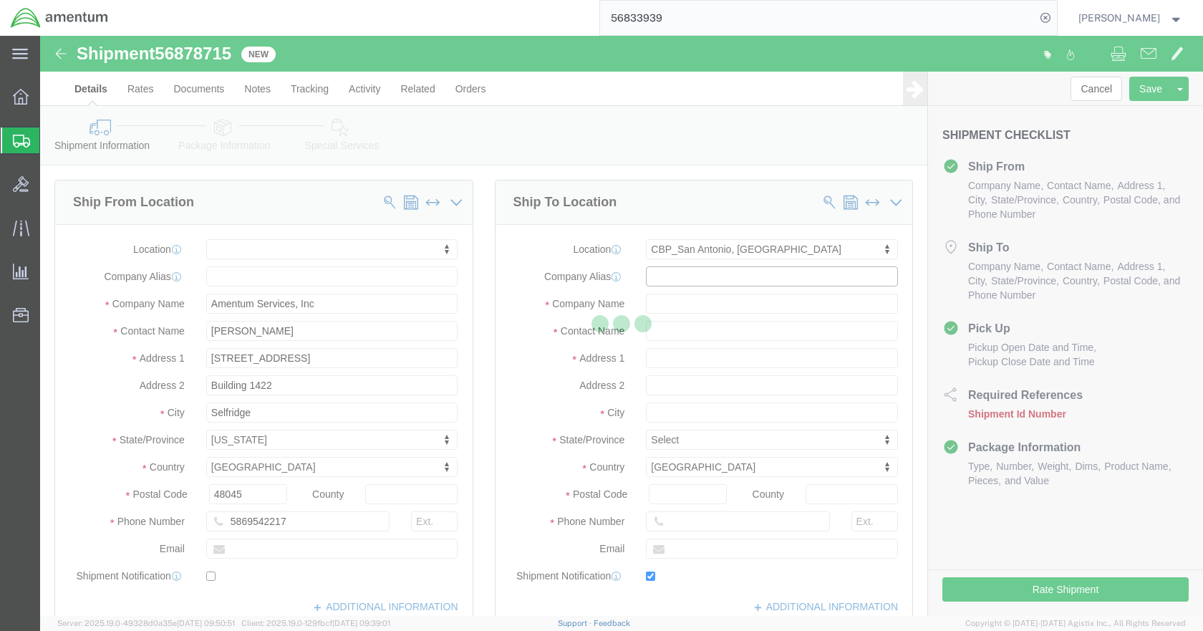
checkbox input "true"
type input "Amentum Services, Inc"
type input "[PERSON_NAME]"
type input "San Antonio"
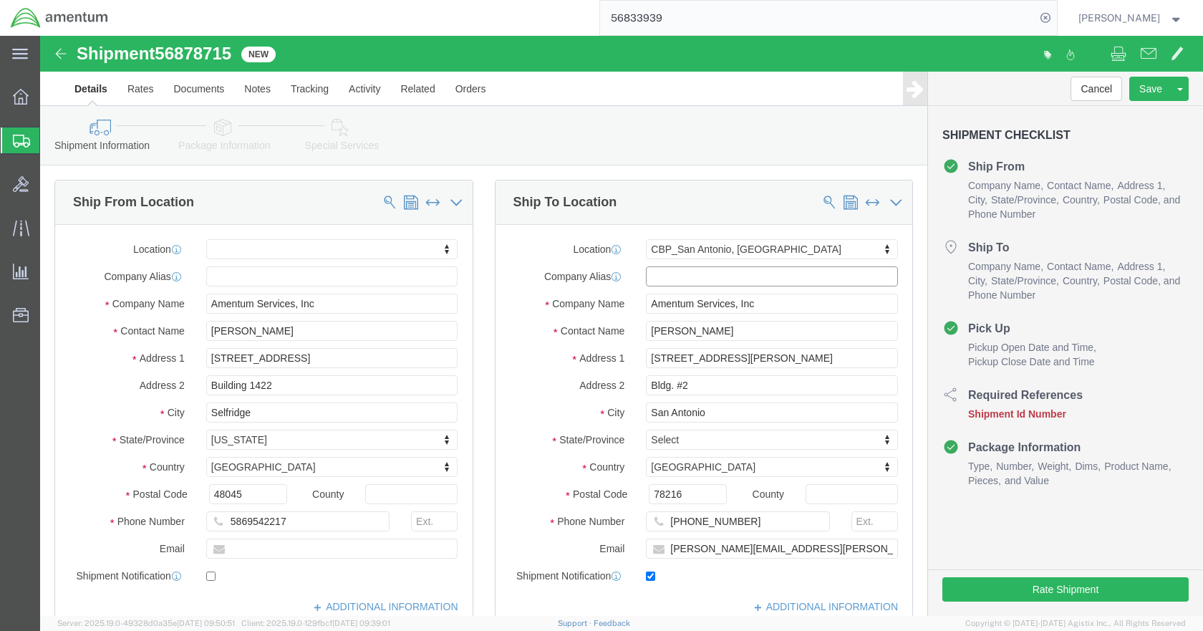
select select "[GEOGRAPHIC_DATA]"
drag, startPoint x: 608, startPoint y: 536, endPoint x: 624, endPoint y: 505, distance: 34.9
click input "checkbox"
checkbox input "false"
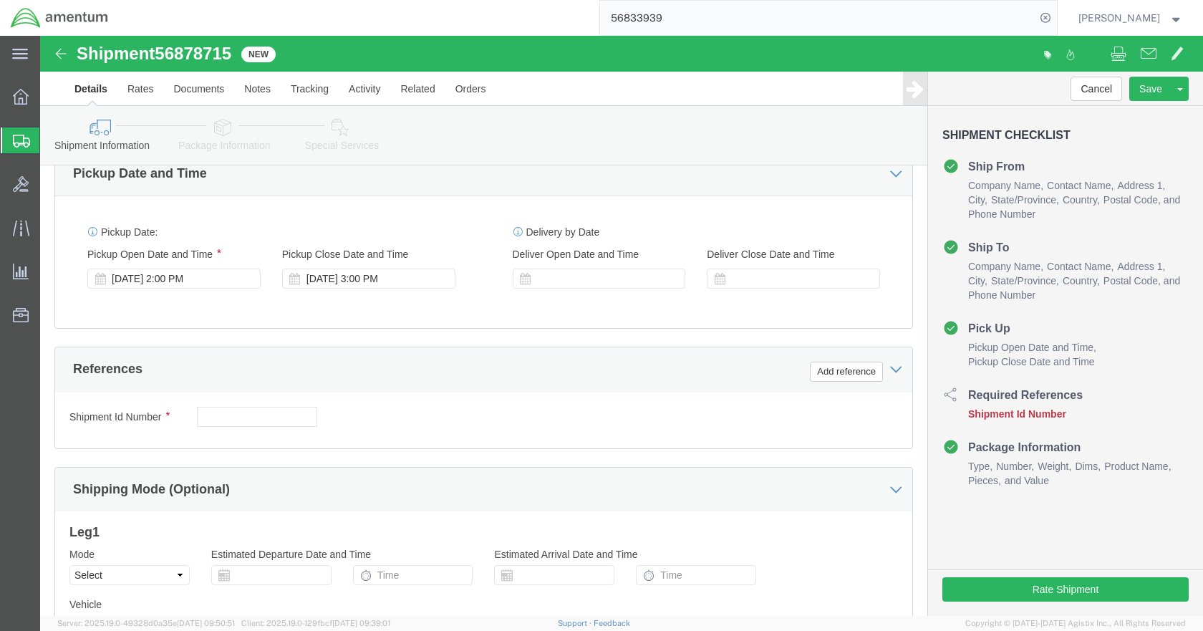
scroll to position [501, 0]
click button "Add reference"
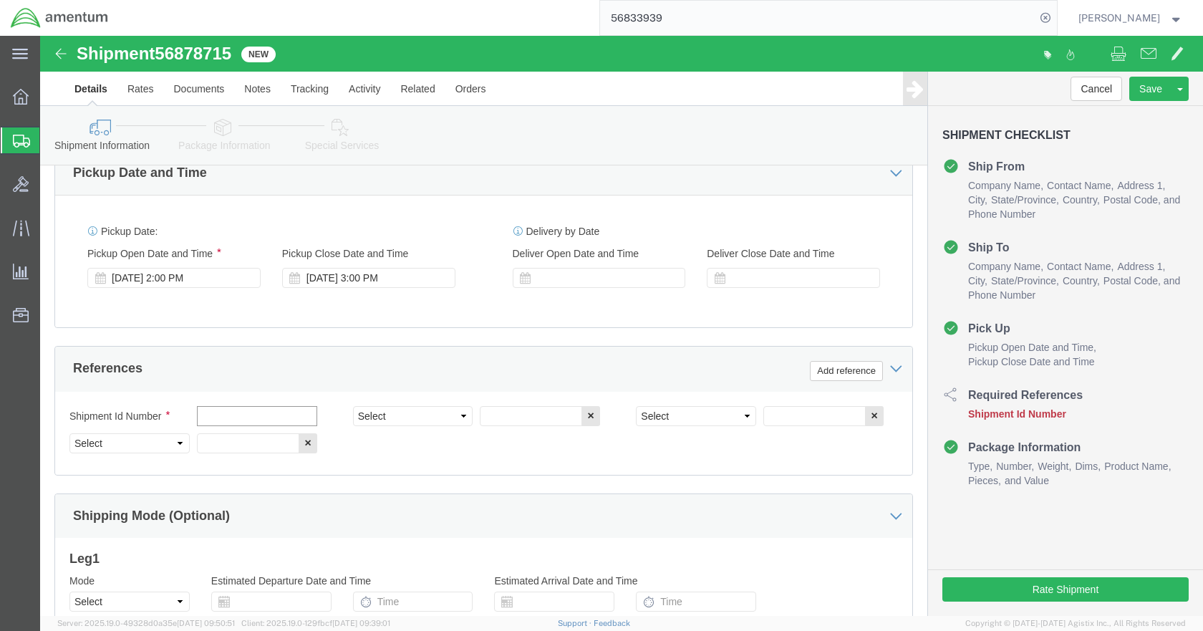
click input "text"
type input "BRACE STRUT"
click select "Select Account Type Activity ID Airline Appointment Number ASN Batch Request # …"
select select "CUSTREF"
click select "Select Account Type Activity ID Airline Appointment Number ASN Batch Request # …"
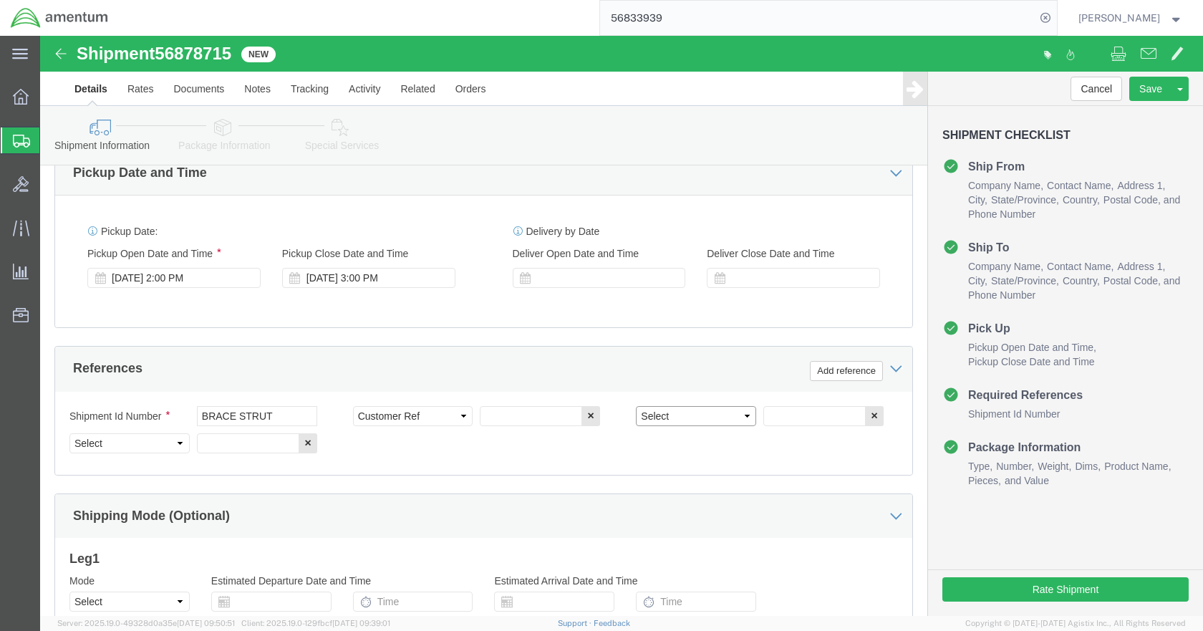
click select "Select Account Type Activity ID Airline Appointment Number ASN Batch Request # …"
select select "DEPT"
click select "Select Account Type Activity ID Airline Appointment Number ASN Batch Request # …"
select select "PROJNUM"
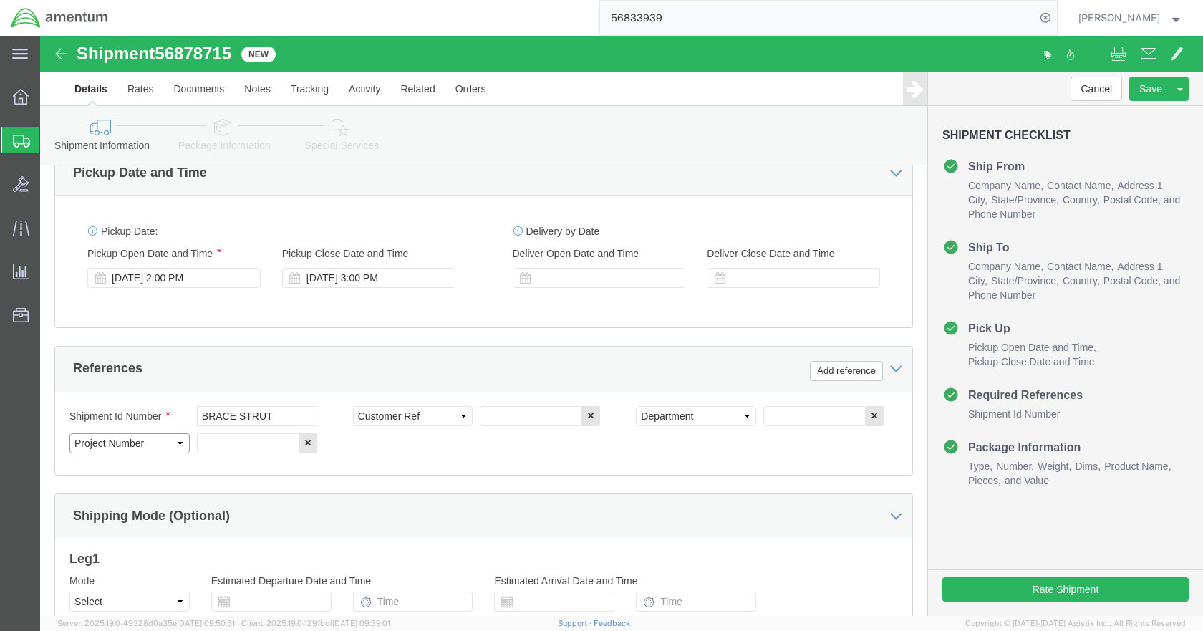
click select "Select Account Type Activity ID Airline Appointment Number ASN Batch Request # …"
click input "text"
type input "614-002172"
type input "CBP"
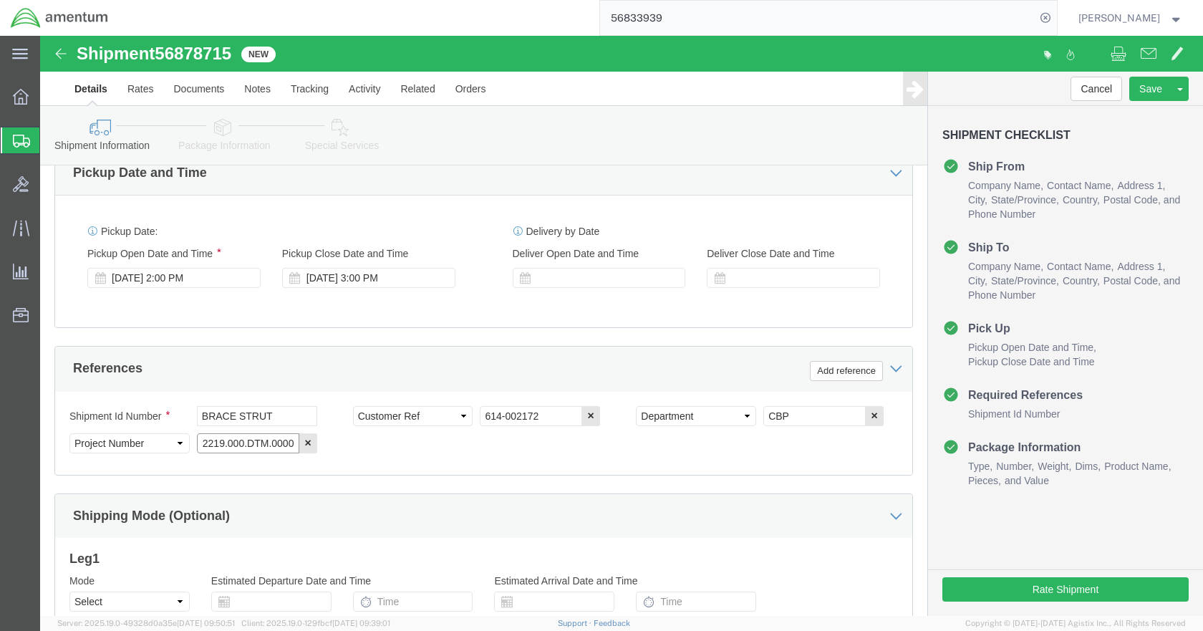
type input "6118.03.03.2219.000.DTM.0000"
click icon
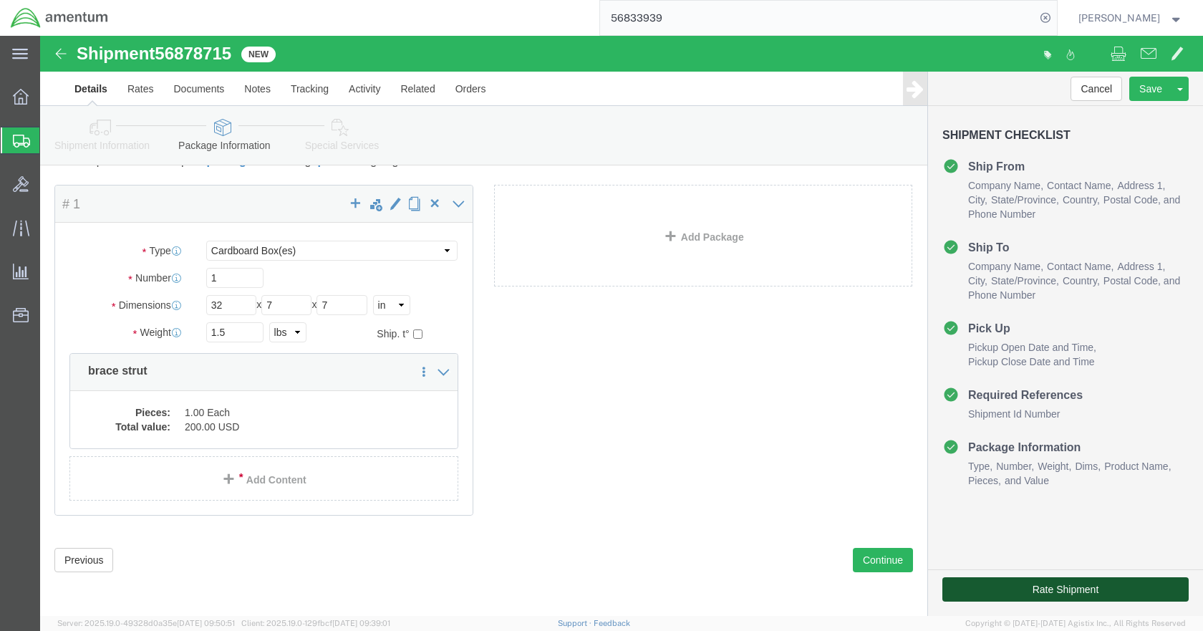
click button "Rate Shipment"
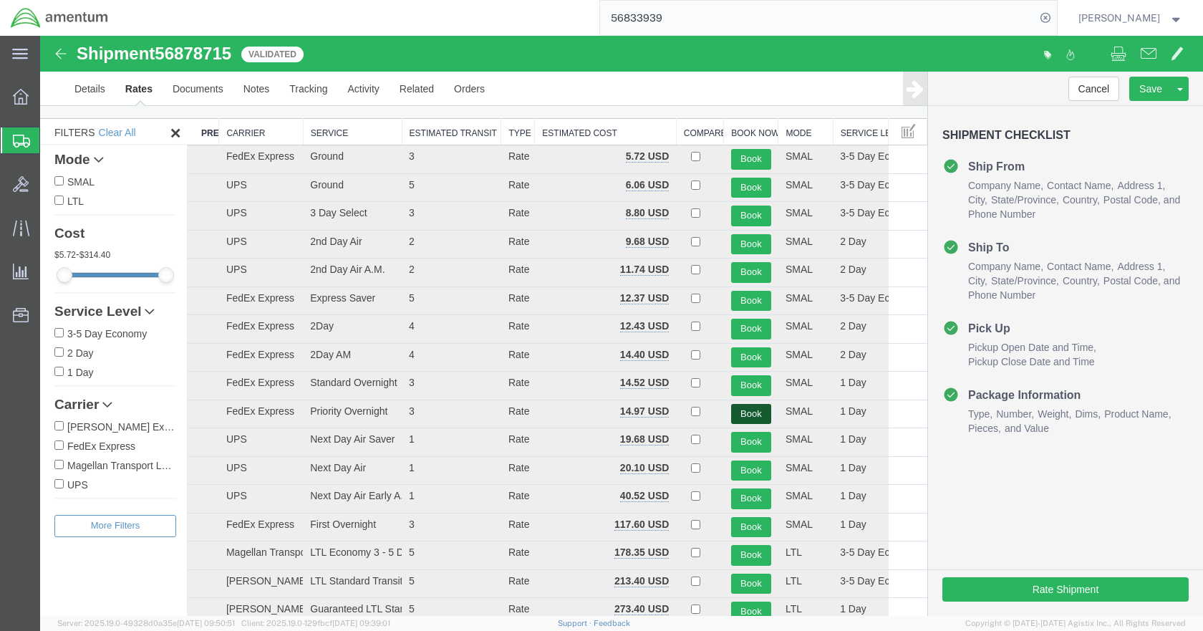
drag, startPoint x: 744, startPoint y: 415, endPoint x: 729, endPoint y: 425, distance: 18.1
click at [744, 415] on button "Book" at bounding box center [751, 414] width 40 height 21
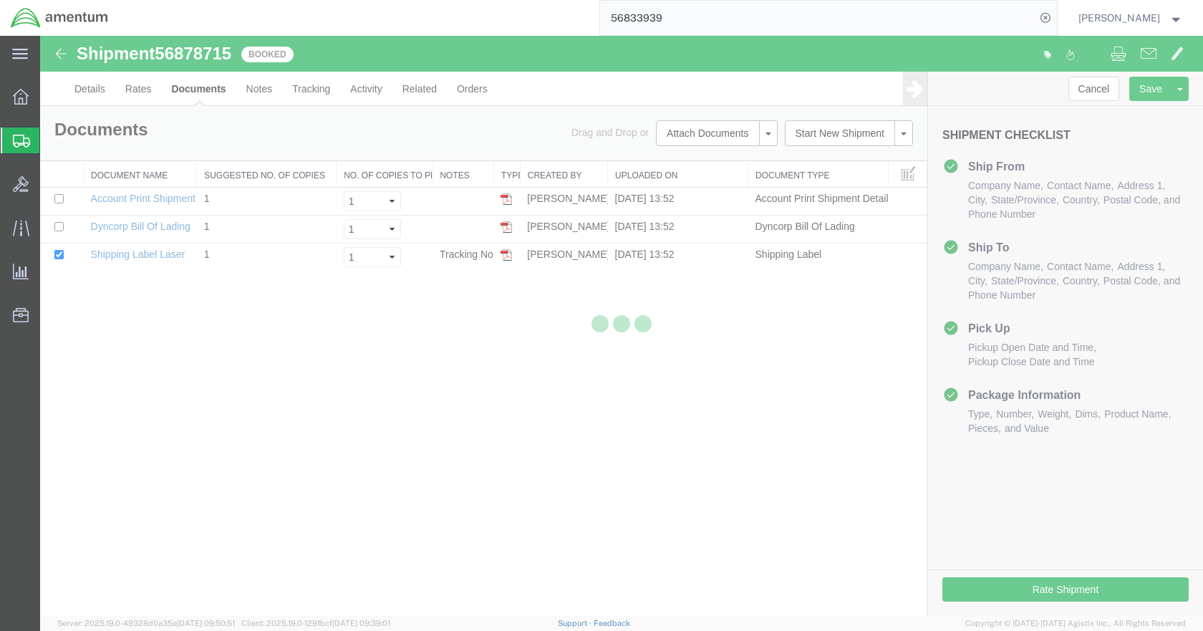
scroll to position [0, 0]
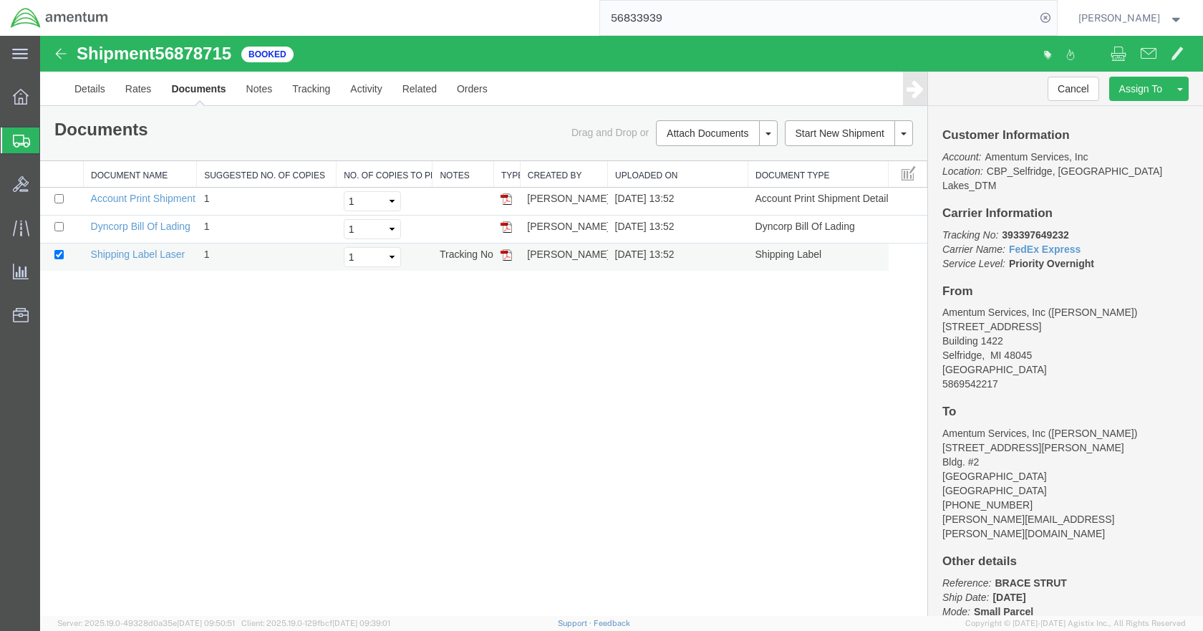
click at [508, 256] on img at bounding box center [505, 254] width 11 height 11
